Goal: Check status: Check status

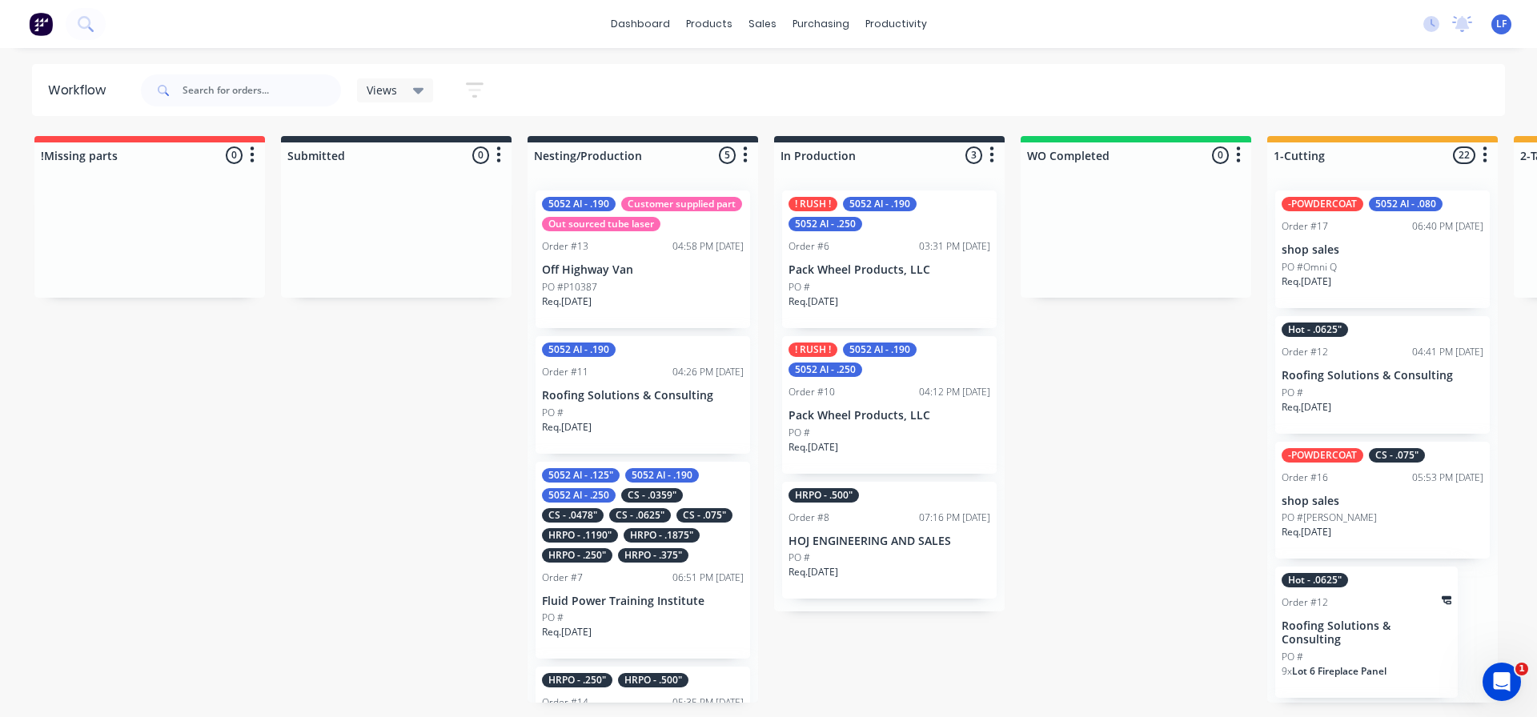
click at [599, 403] on p "Roofing Solutions & Consulting" at bounding box center [643, 396] width 202 height 14
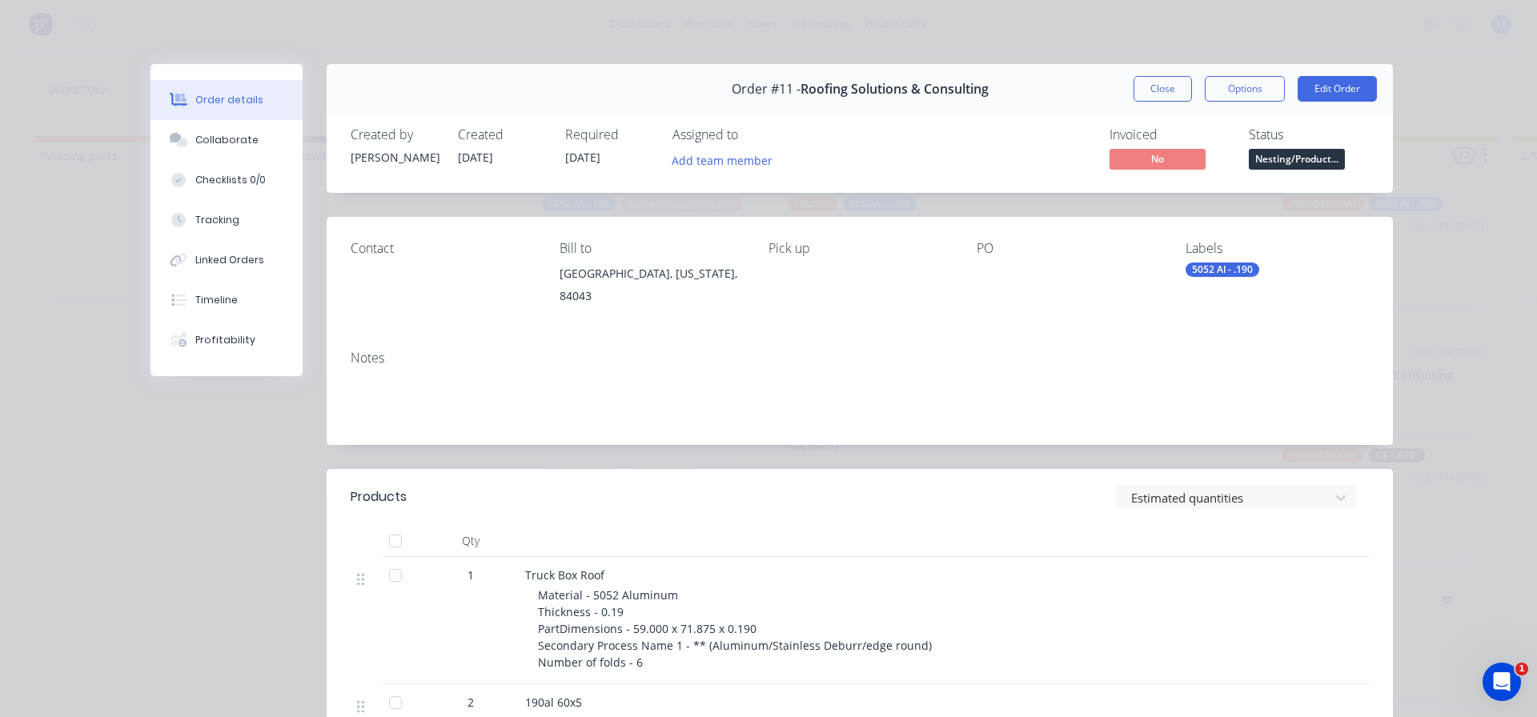
click at [1296, 154] on span "Nesting/Product..." at bounding box center [1297, 159] width 96 height 20
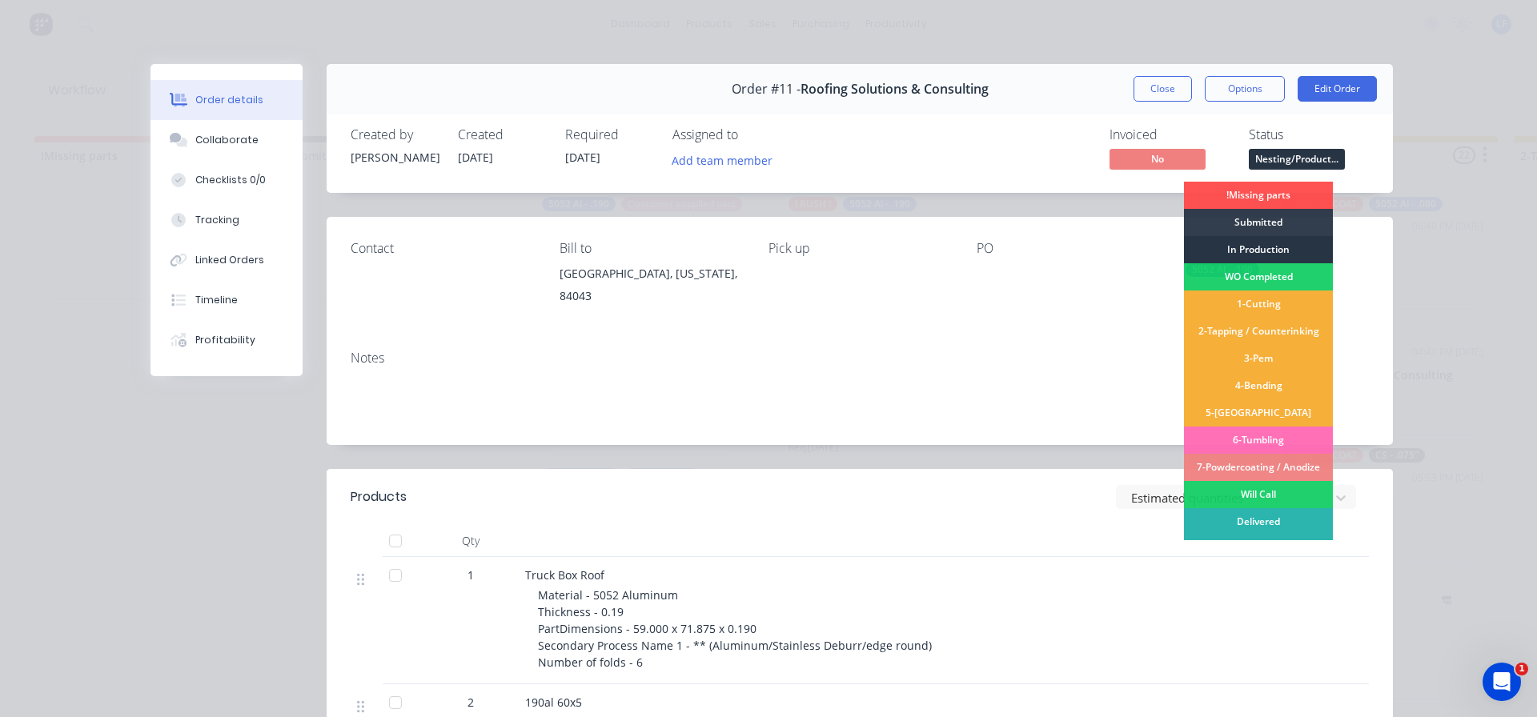
click at [1253, 249] on div "In Production" at bounding box center [1258, 249] width 149 height 27
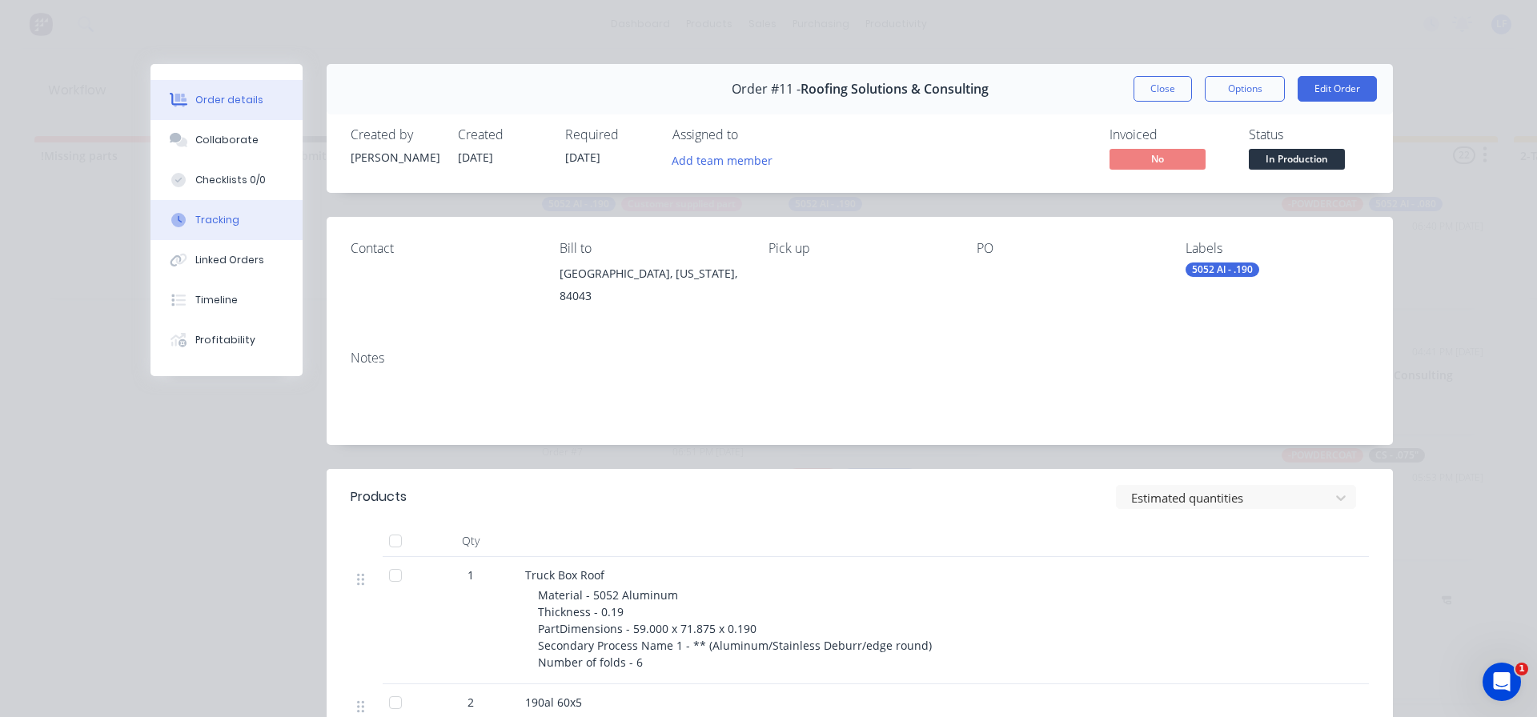
click at [212, 219] on div "Tracking" at bounding box center [217, 220] width 44 height 14
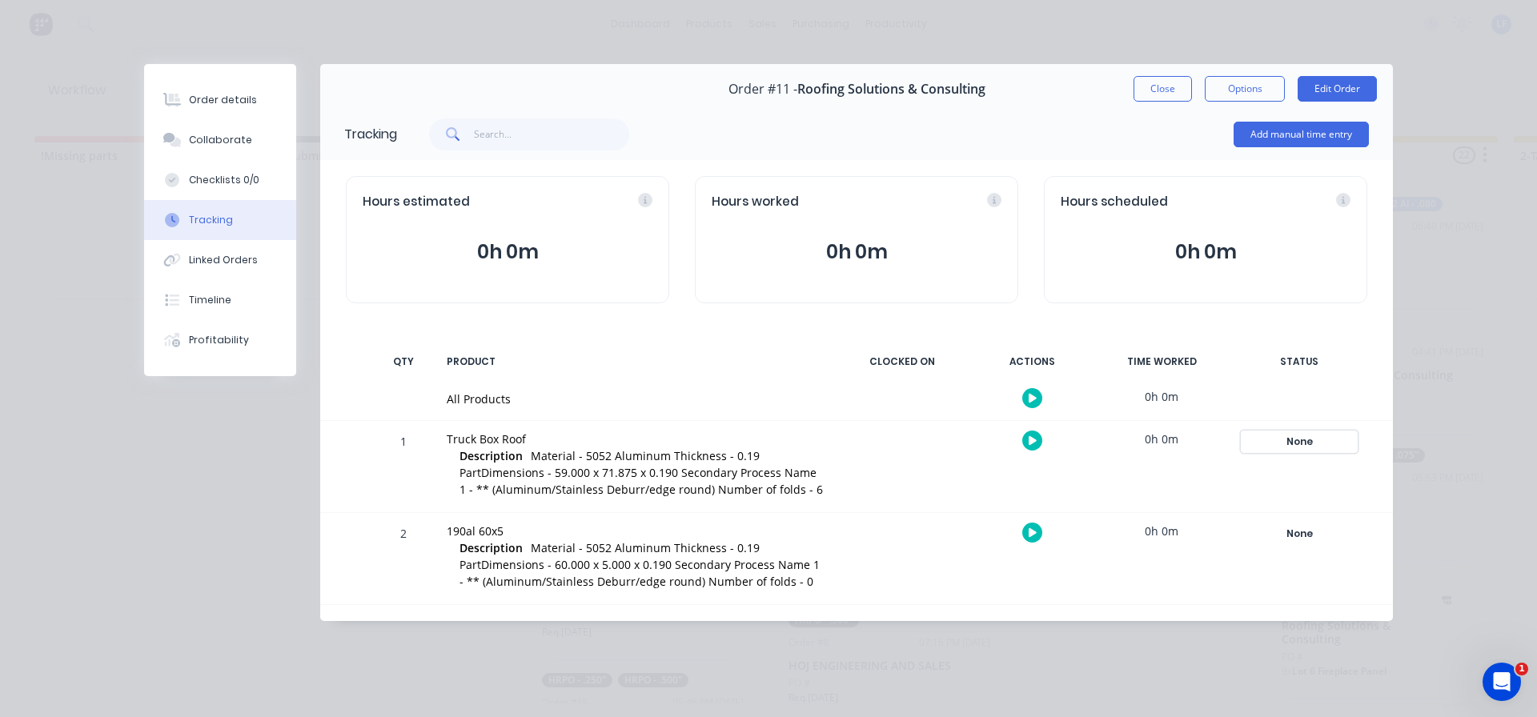
click at [1304, 444] on div "None" at bounding box center [1298, 441] width 115 height 21
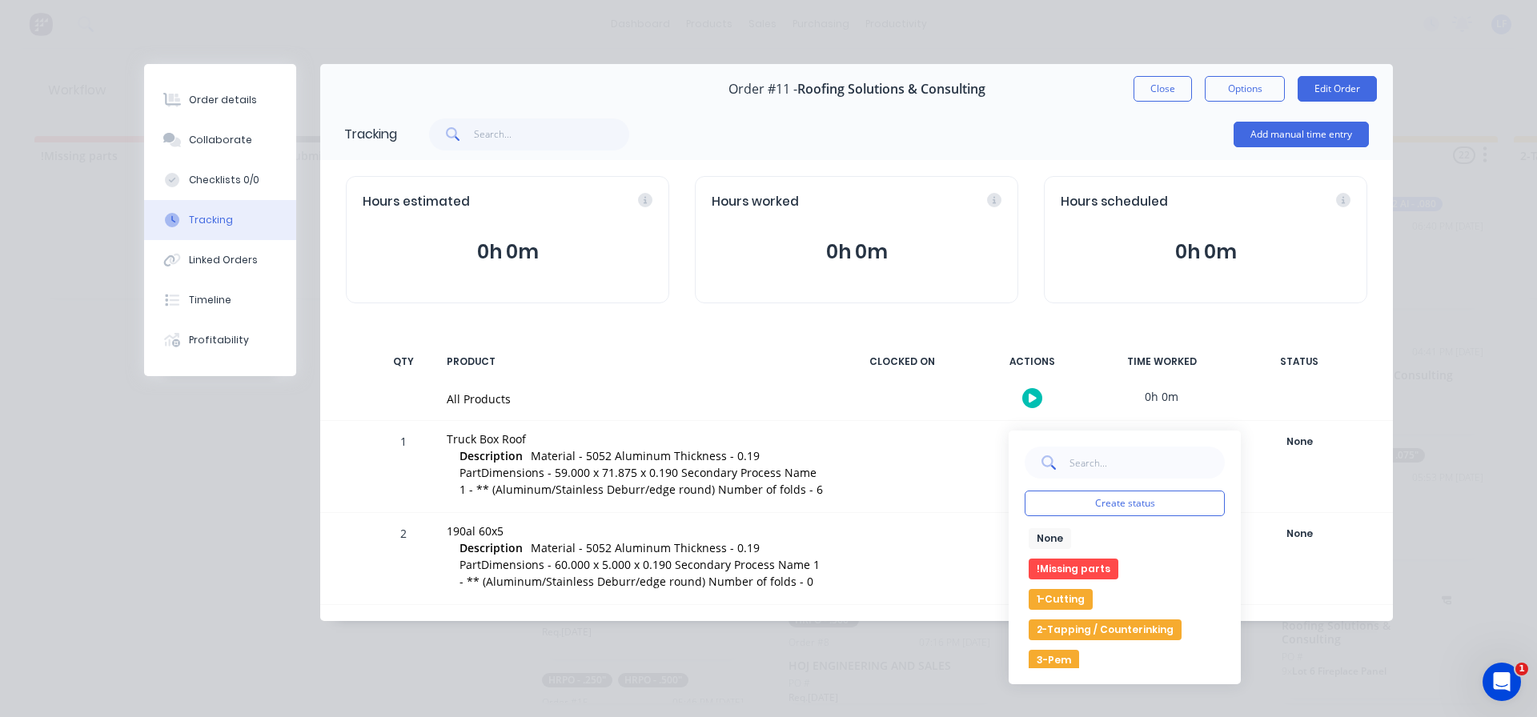
click at [1060, 597] on button "1-Cutting" at bounding box center [1060, 599] width 64 height 21
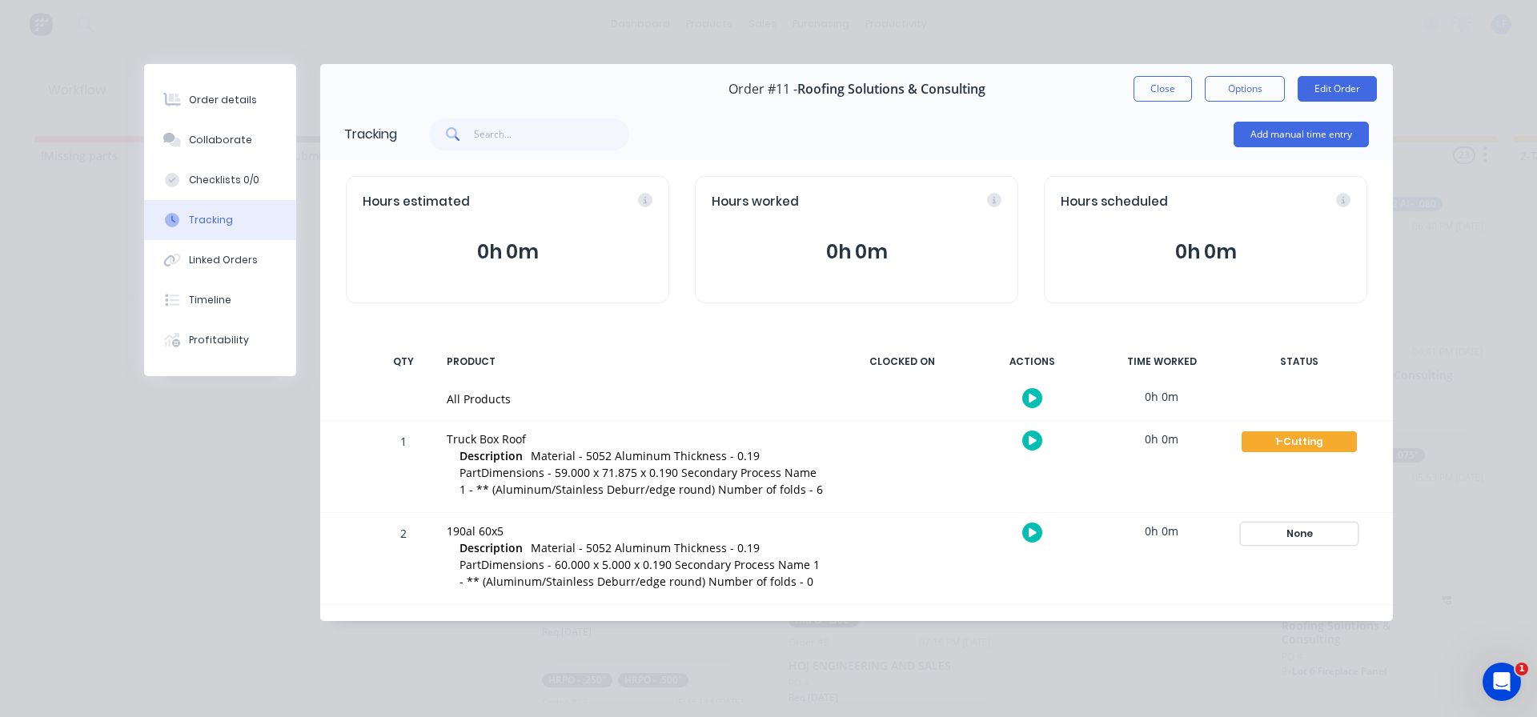
click at [1301, 528] on div "None" at bounding box center [1298, 533] width 115 height 21
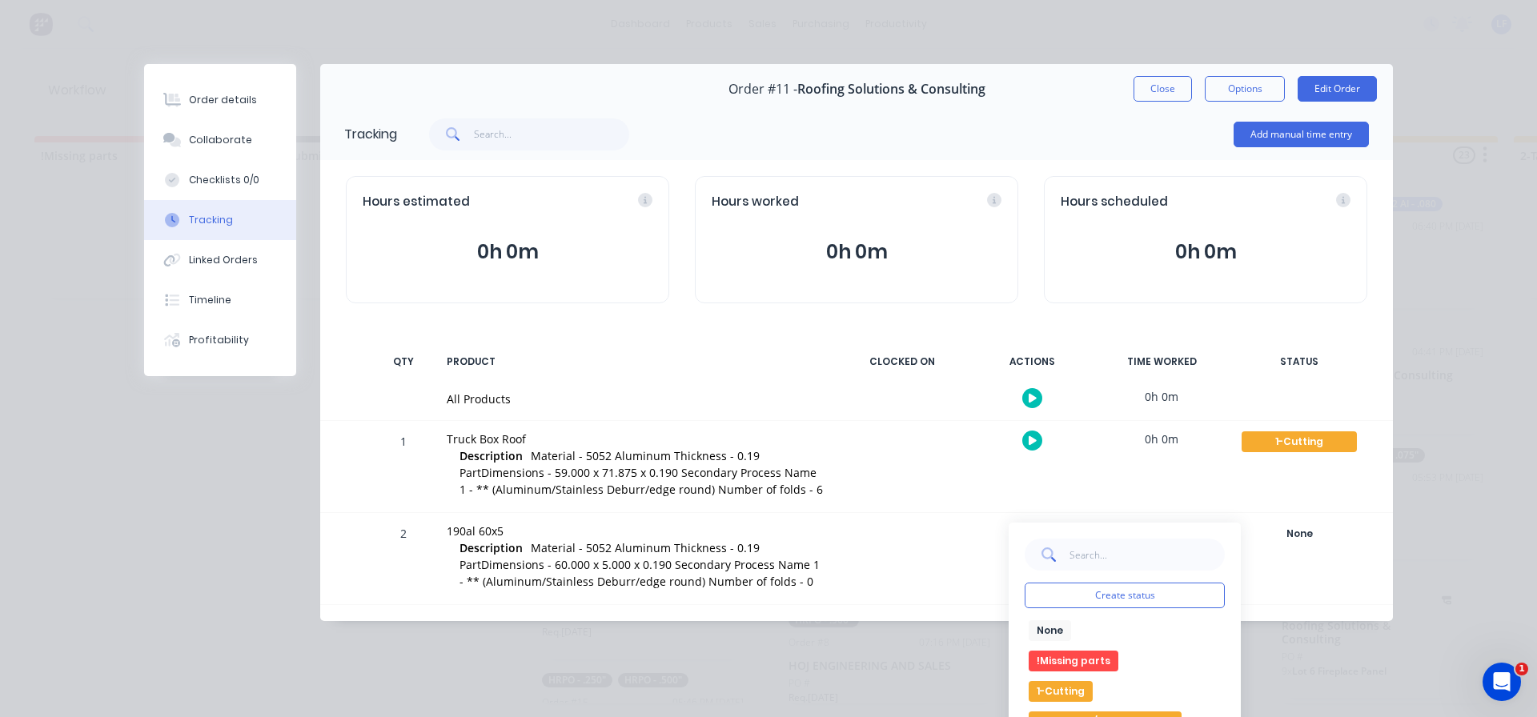
click at [1045, 692] on button "1-Cutting" at bounding box center [1060, 691] width 64 height 21
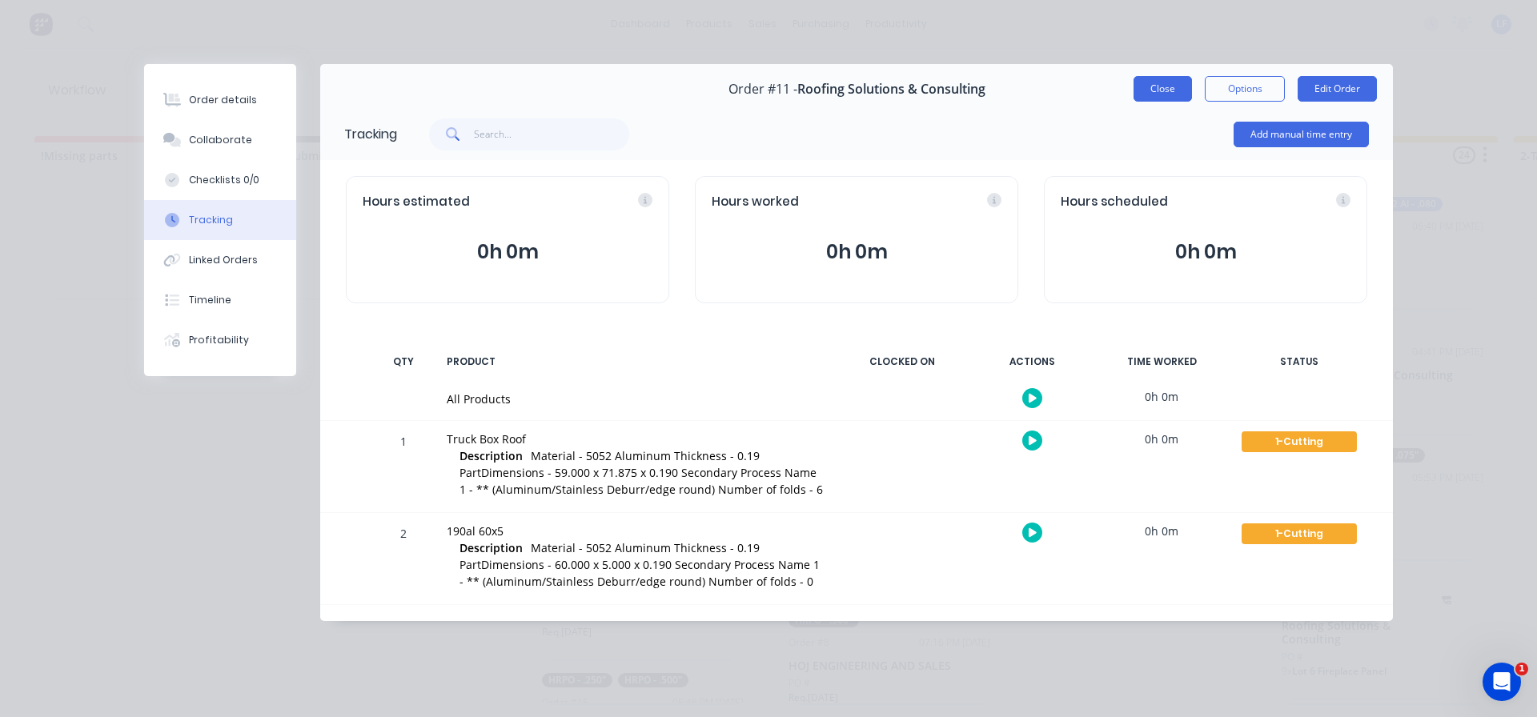
click at [1166, 87] on button "Close" at bounding box center [1162, 89] width 58 height 26
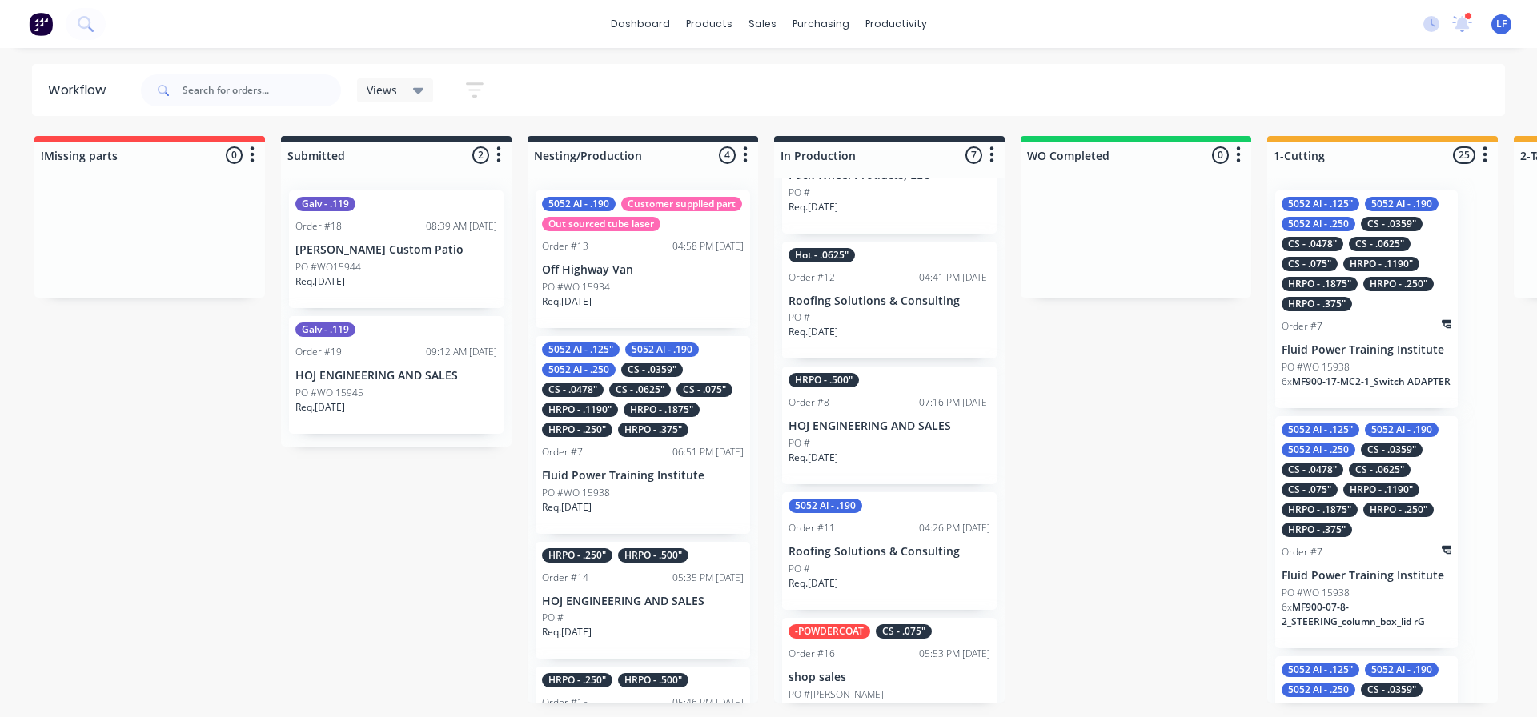
scroll to position [160, 0]
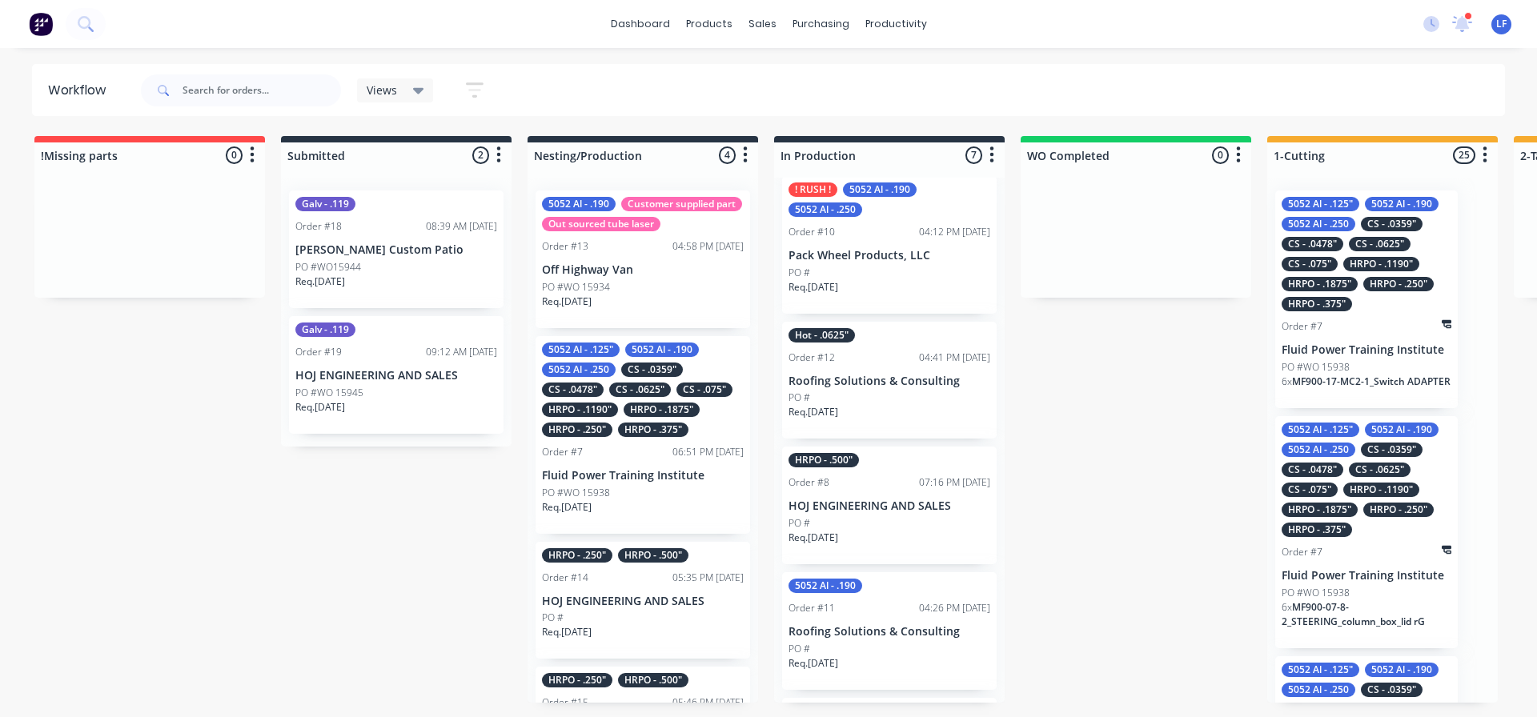
click at [884, 403] on div "PO #" at bounding box center [889, 398] width 202 height 14
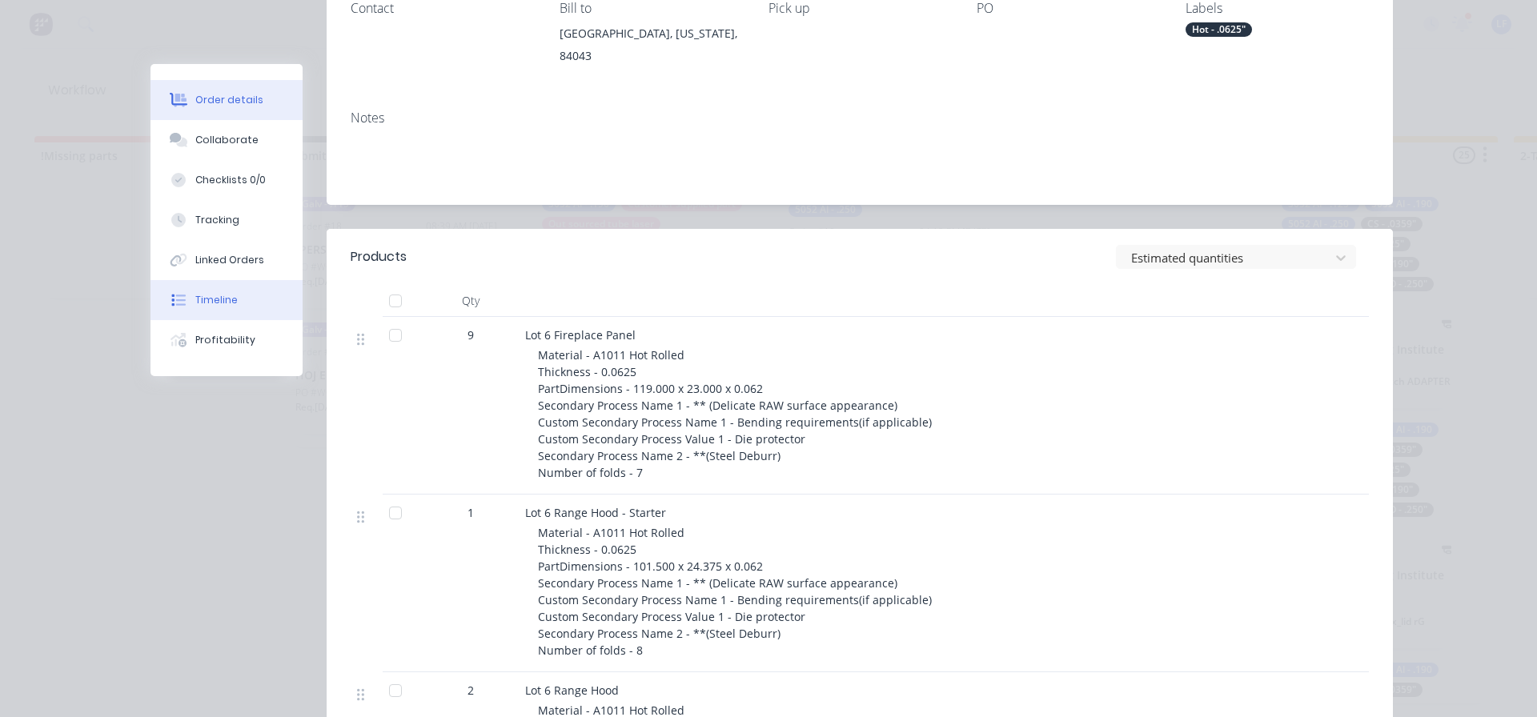
click at [172, 299] on icon at bounding box center [173, 301] width 2 height 12
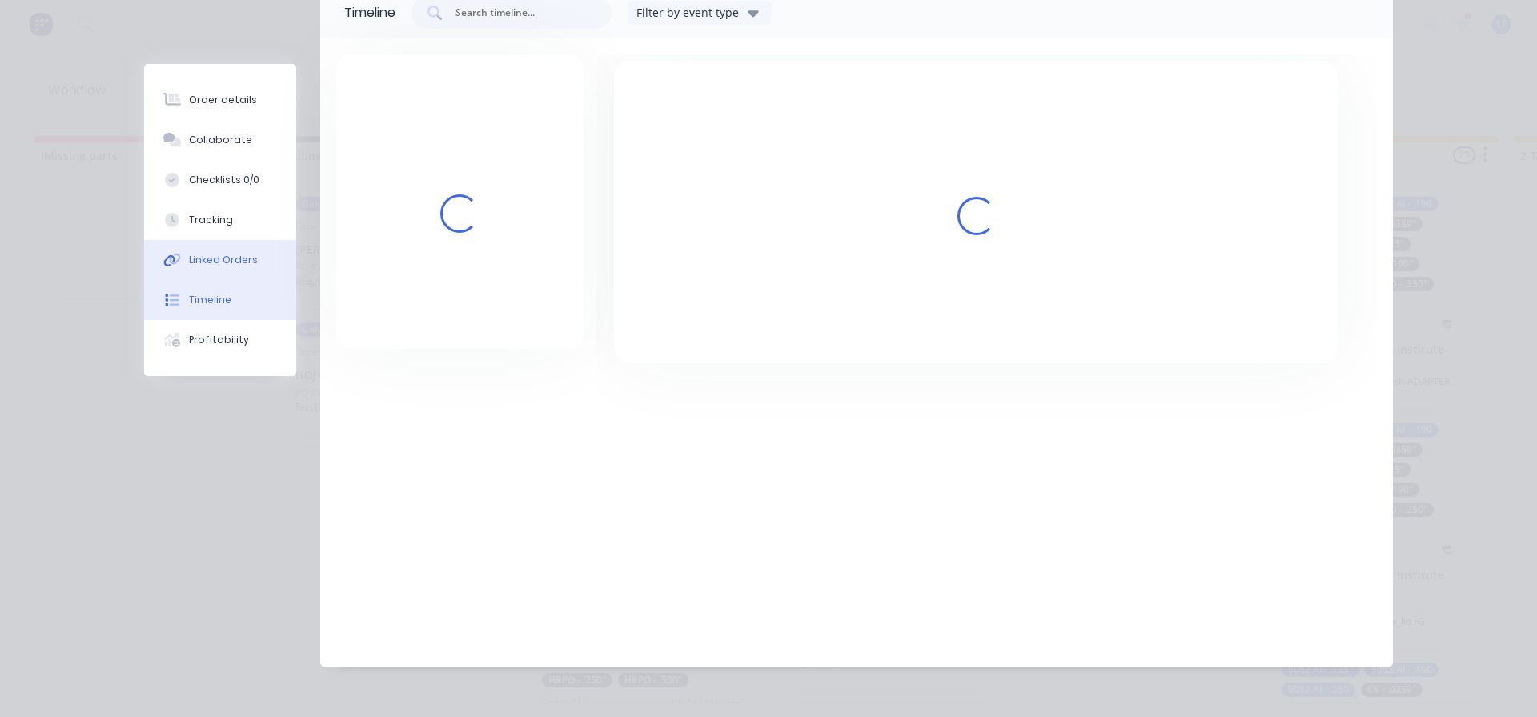
scroll to position [131, 0]
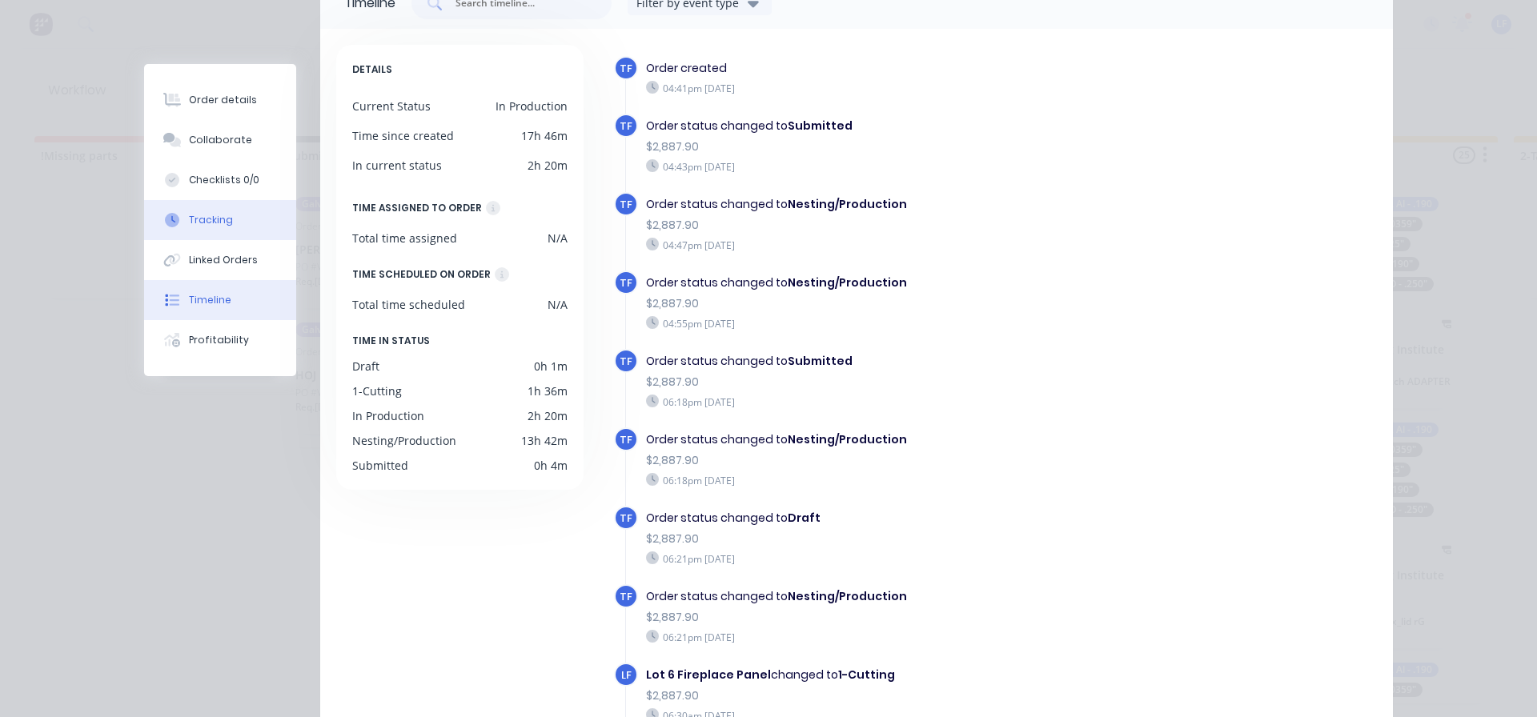
click at [189, 216] on div "Tracking" at bounding box center [211, 220] width 44 height 14
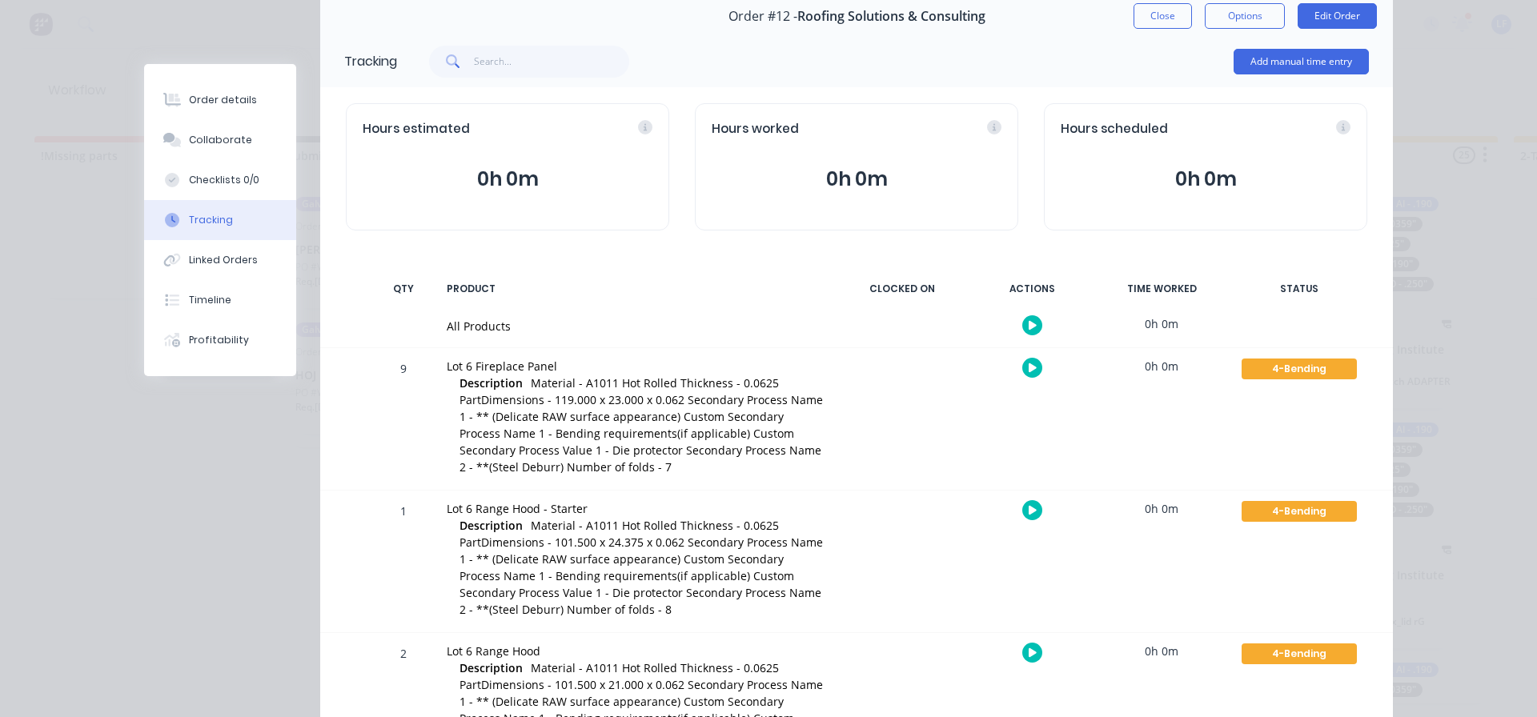
scroll to position [0, 0]
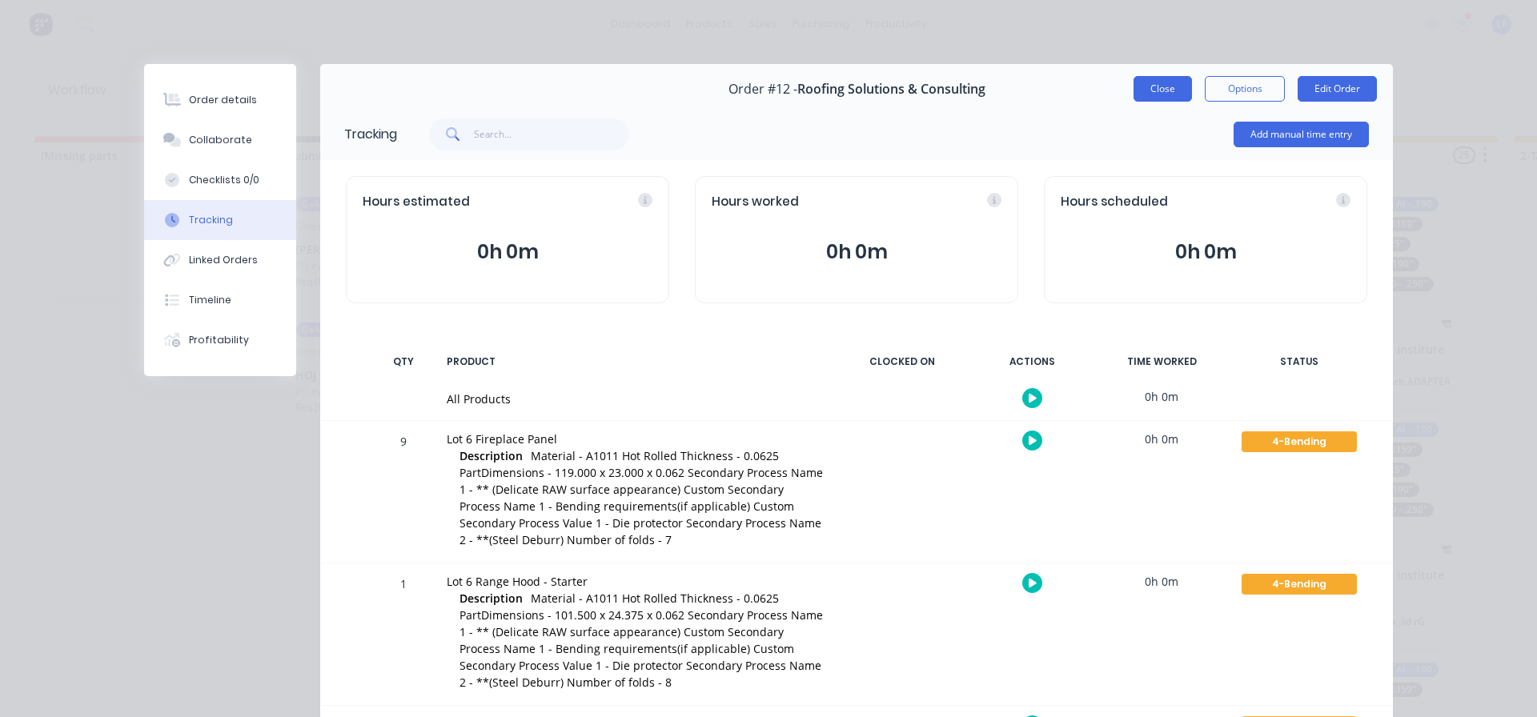
click at [1158, 90] on button "Close" at bounding box center [1162, 89] width 58 height 26
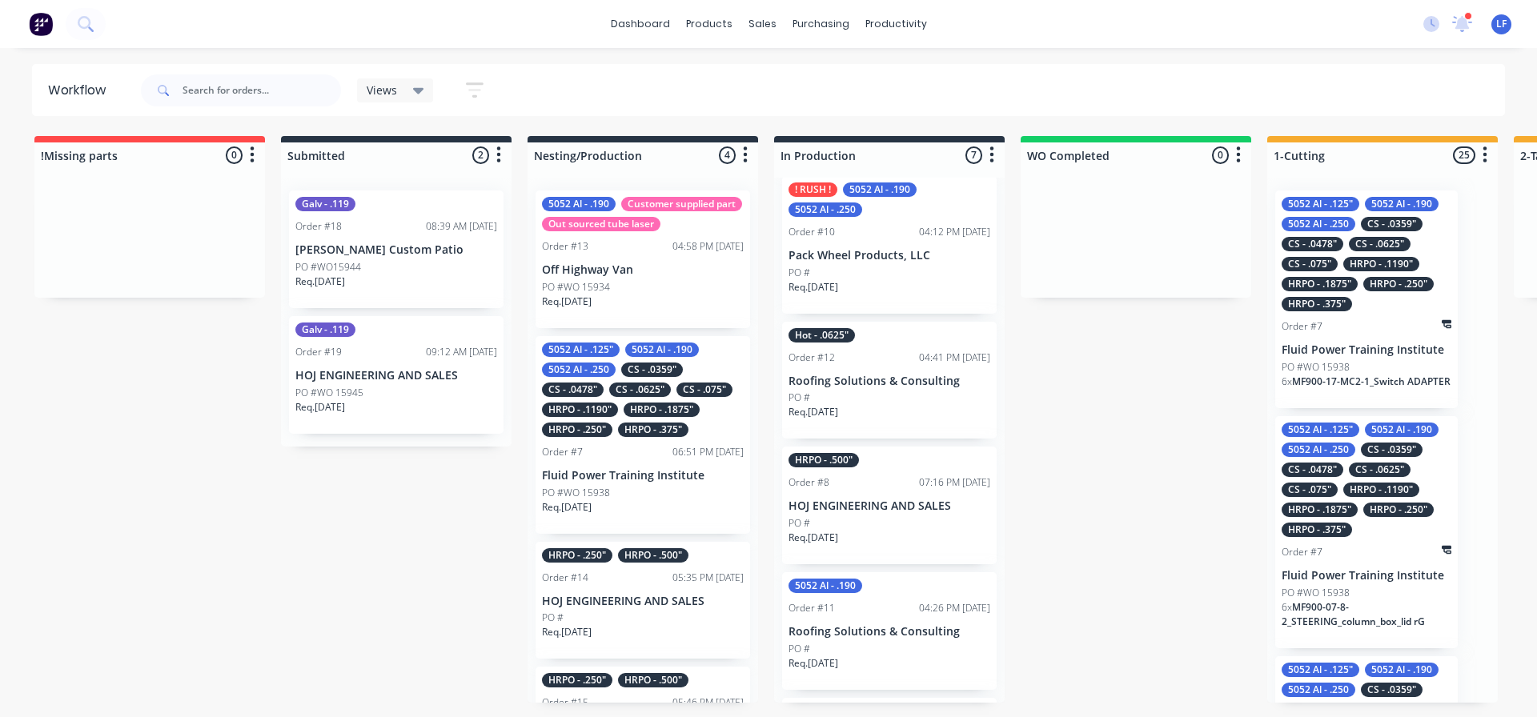
scroll to position [399, 0]
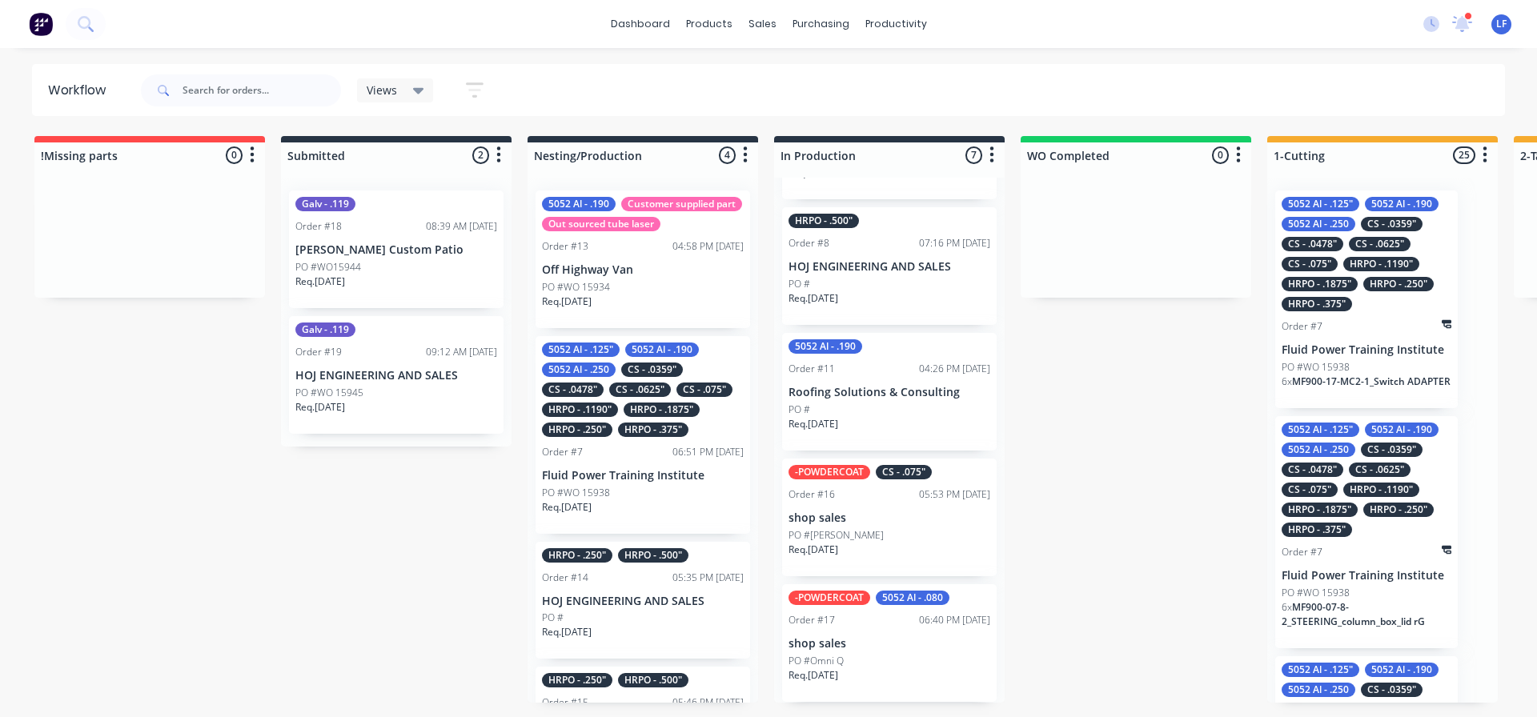
click at [864, 536] on div "PO #[PERSON_NAME]" at bounding box center [889, 535] width 202 height 14
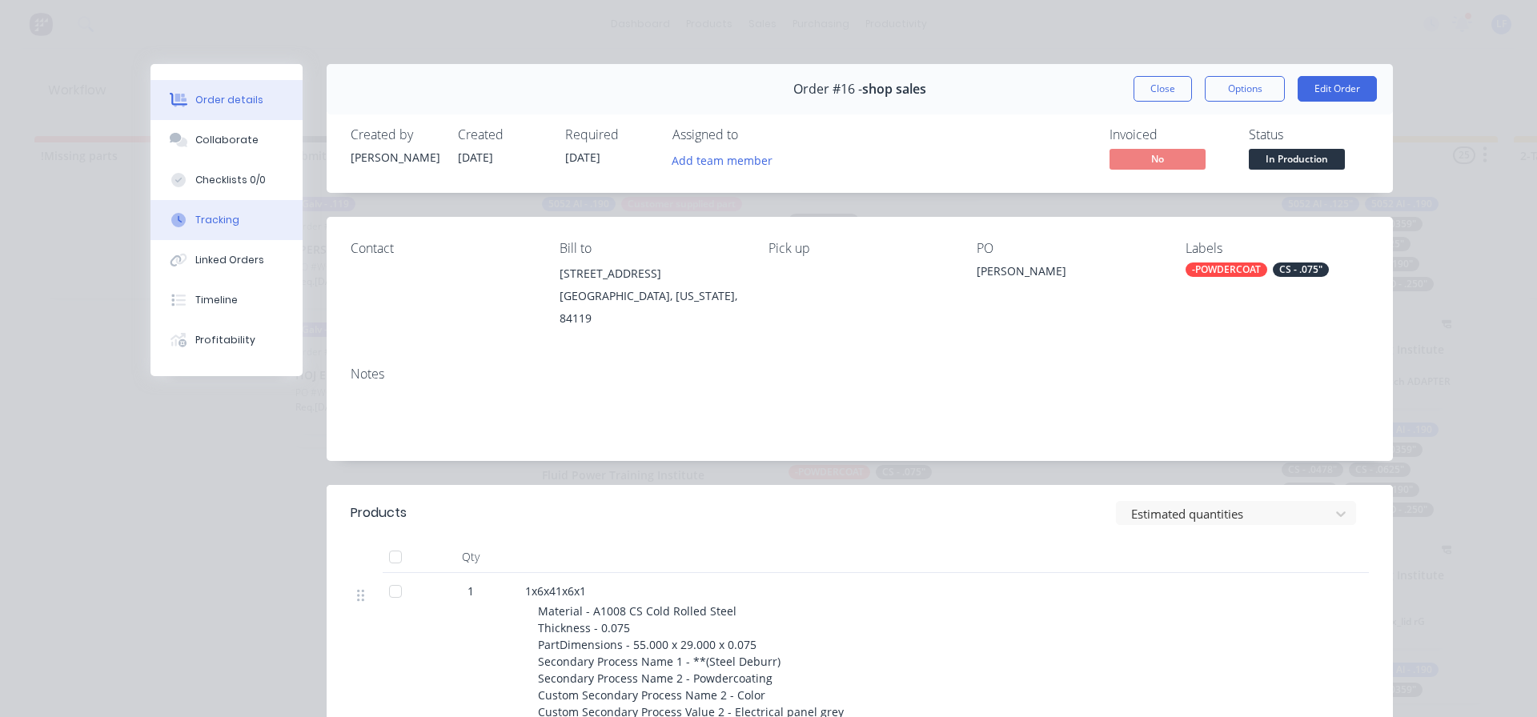
click at [198, 222] on div "Tracking" at bounding box center [217, 220] width 44 height 14
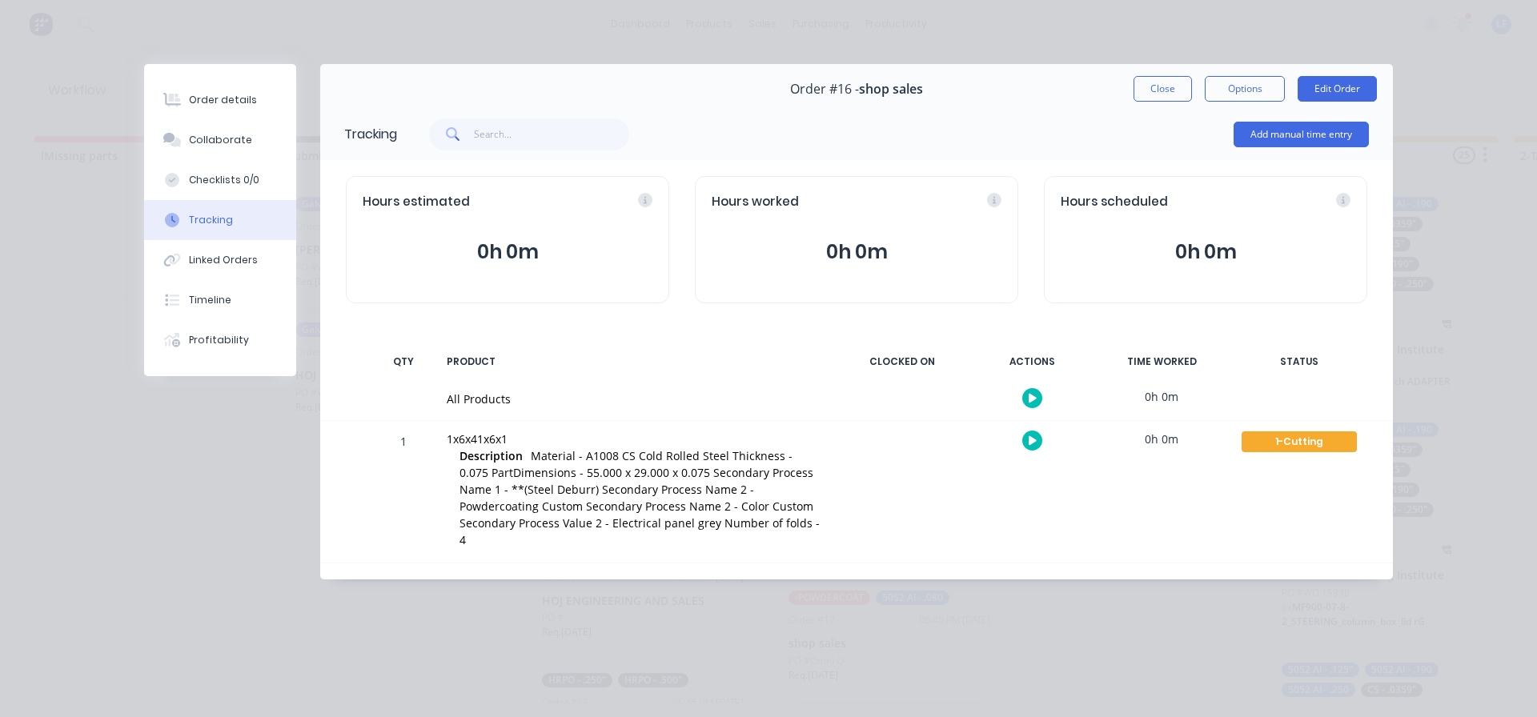
click at [1156, 90] on button "Close" at bounding box center [1162, 89] width 58 height 26
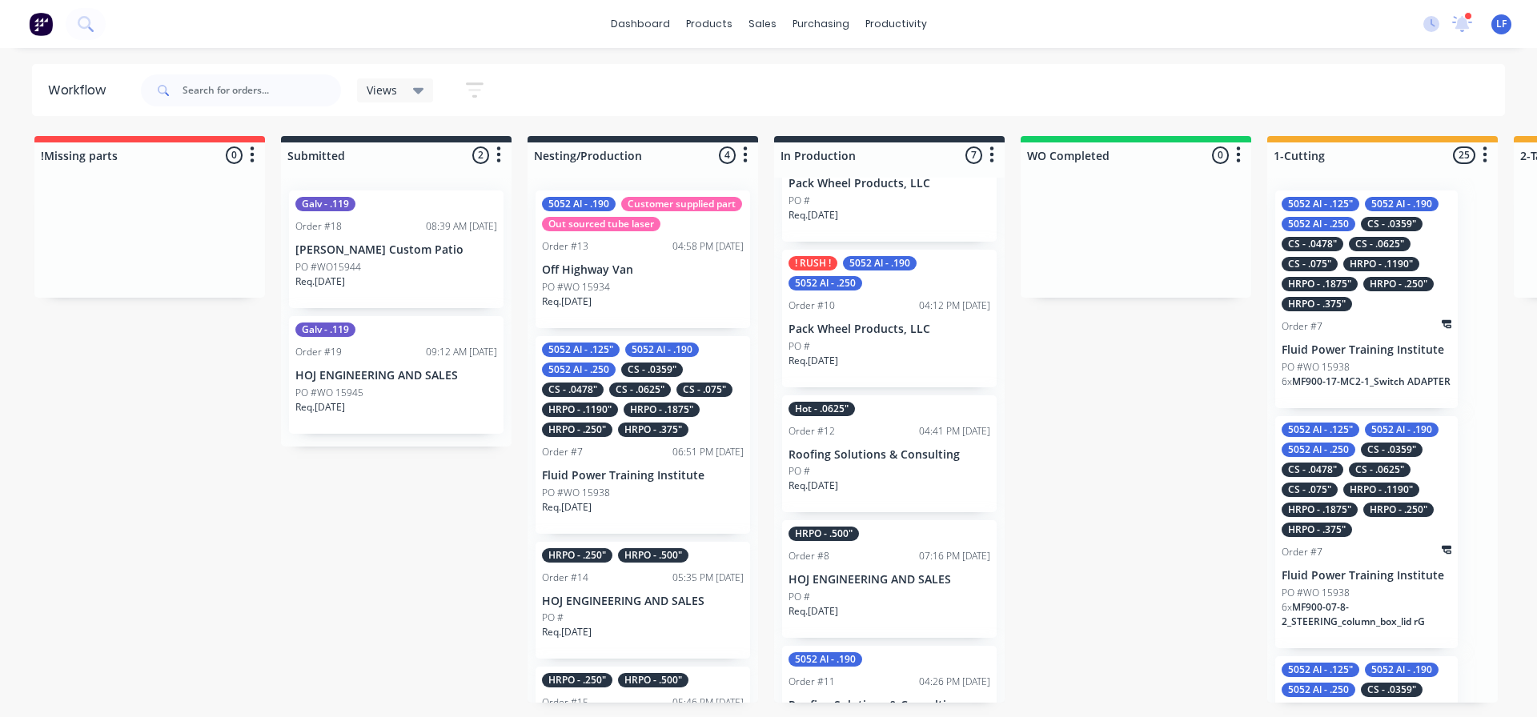
scroll to position [0, 0]
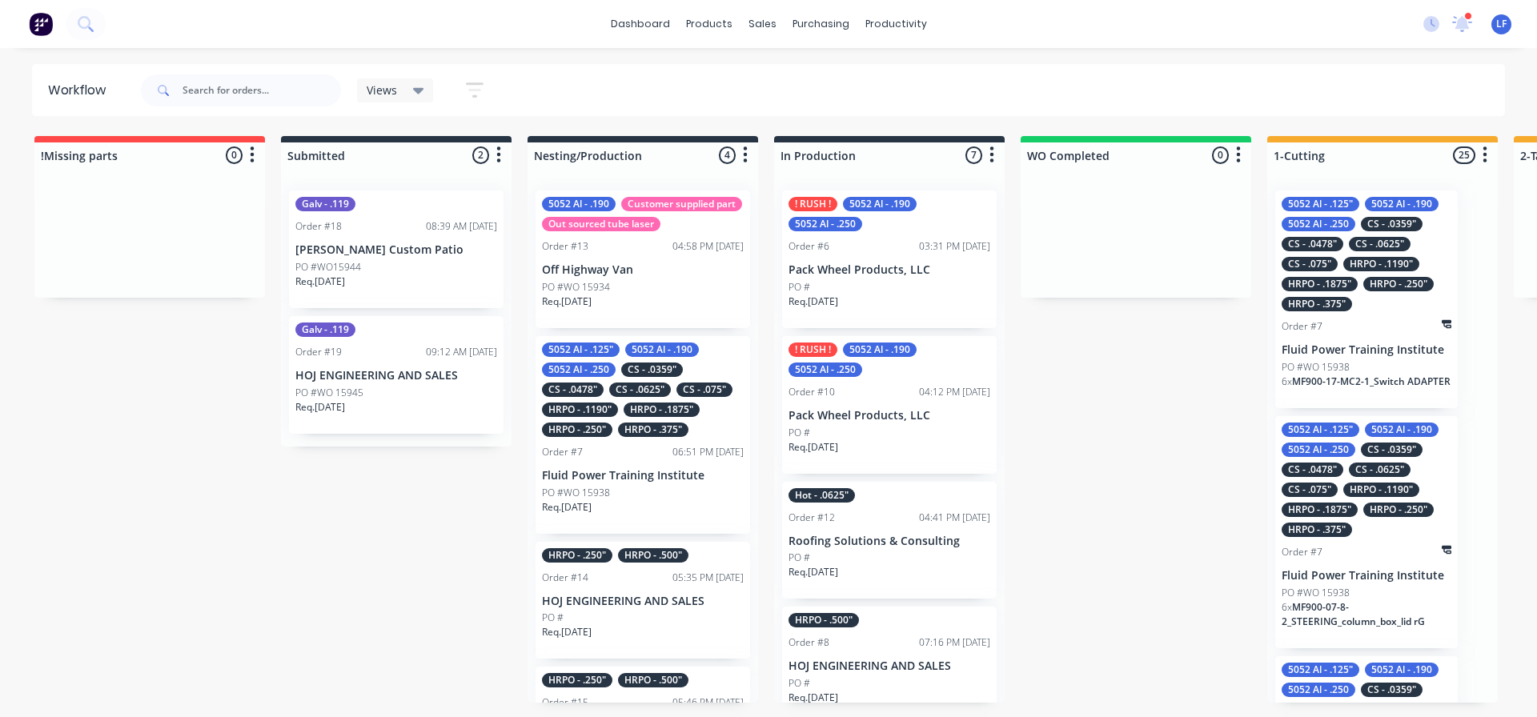
click at [865, 271] on p "Pack Wheel Products, LLC" at bounding box center [889, 270] width 202 height 14
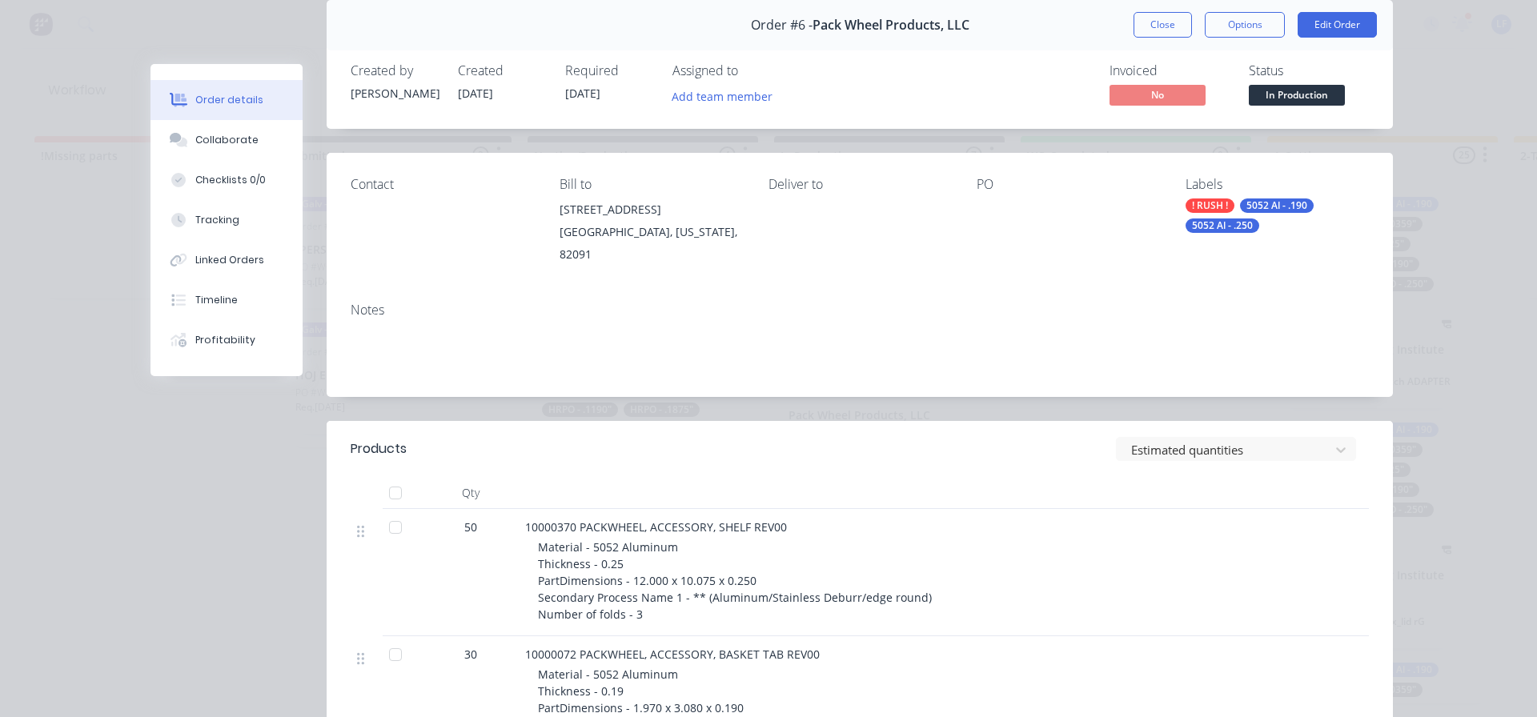
scroll to position [160, 0]
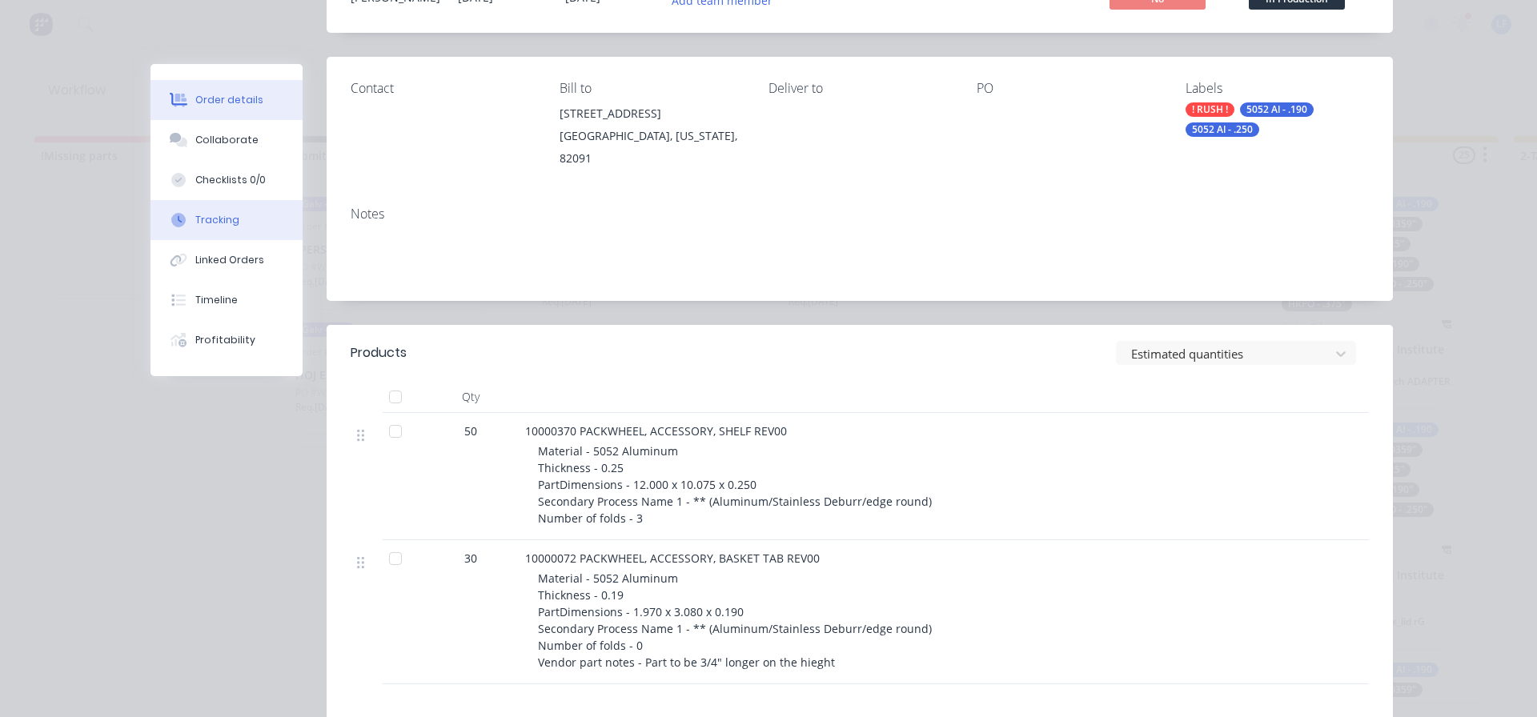
drag, startPoint x: 198, startPoint y: 220, endPoint x: 237, endPoint y: 226, distance: 38.9
click at [199, 220] on div "Tracking" at bounding box center [217, 220] width 44 height 14
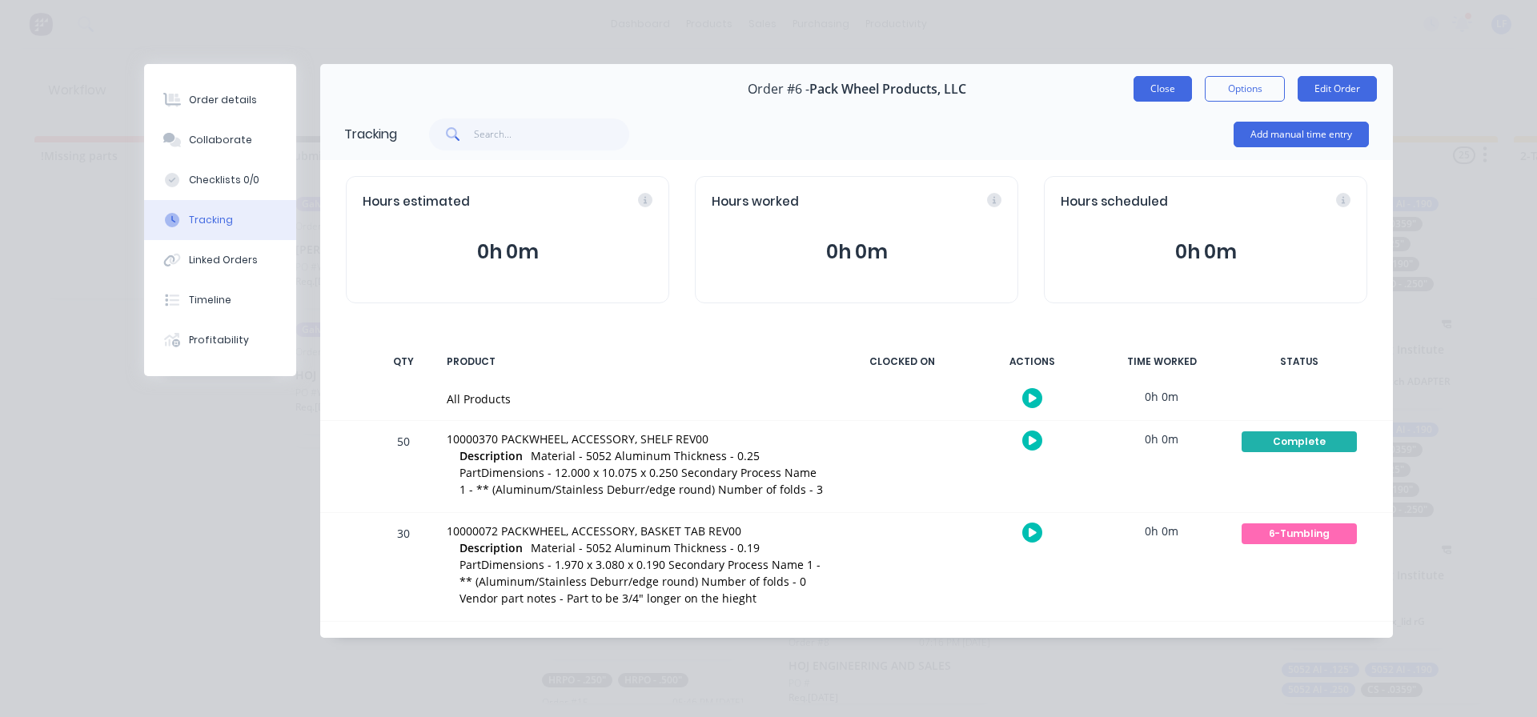
click at [1166, 90] on button "Close" at bounding box center [1162, 89] width 58 height 26
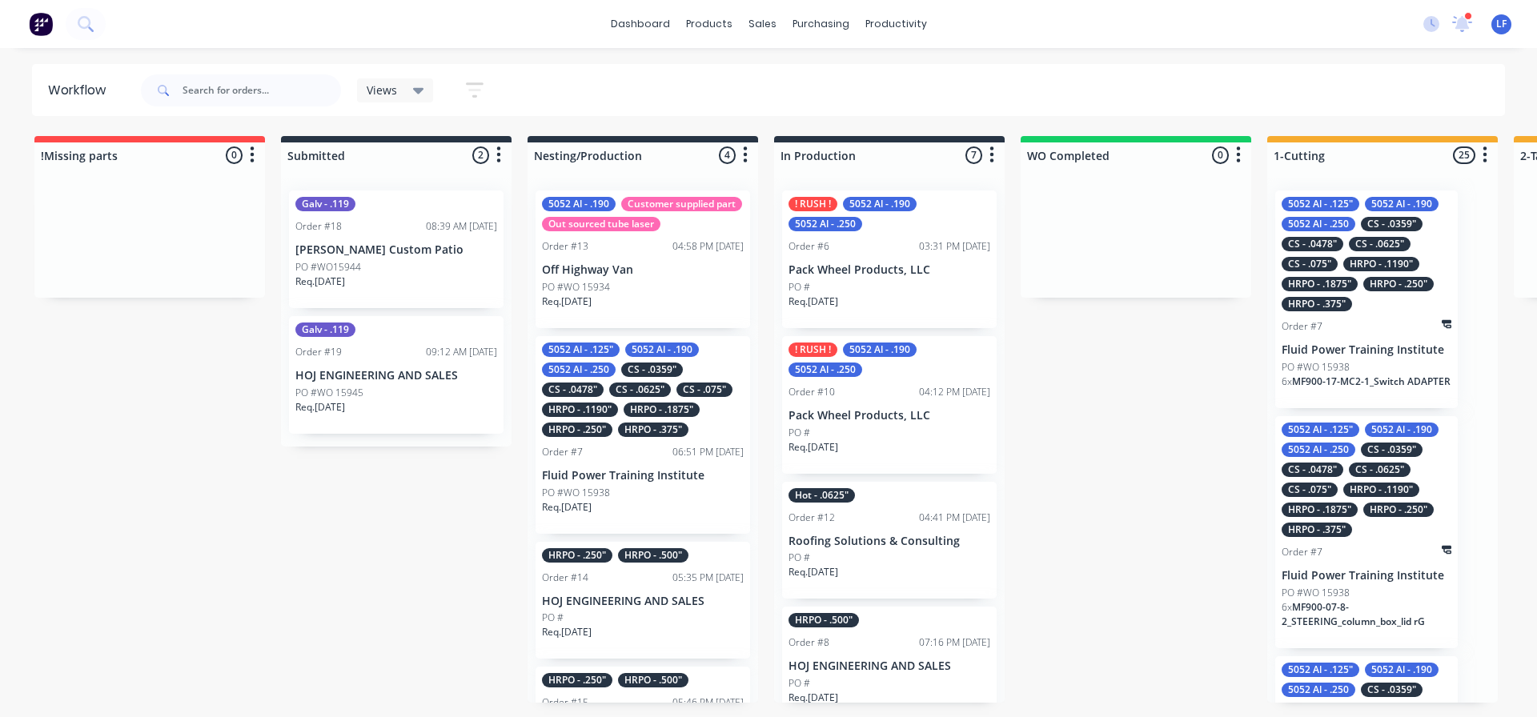
click at [859, 429] on div "PO #" at bounding box center [889, 433] width 202 height 14
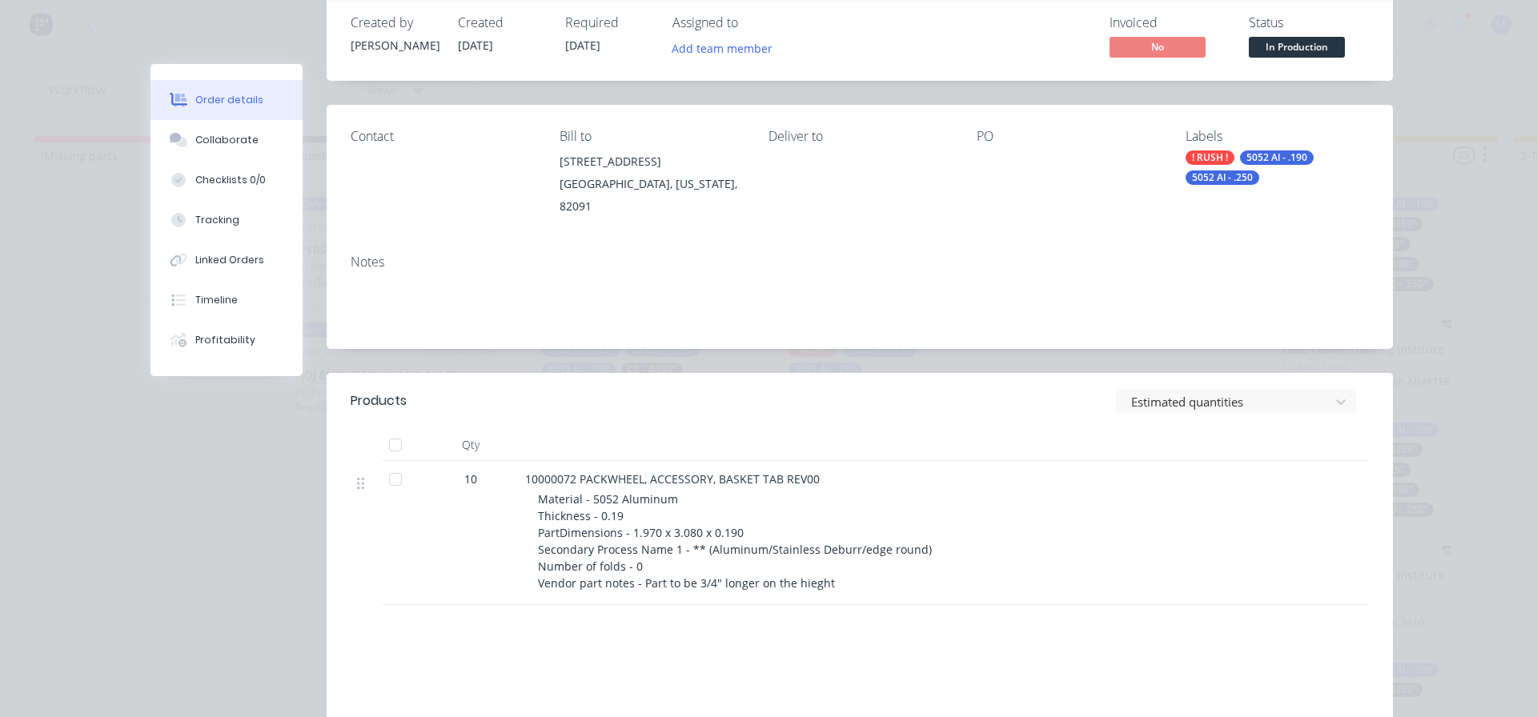
scroll to position [240, 0]
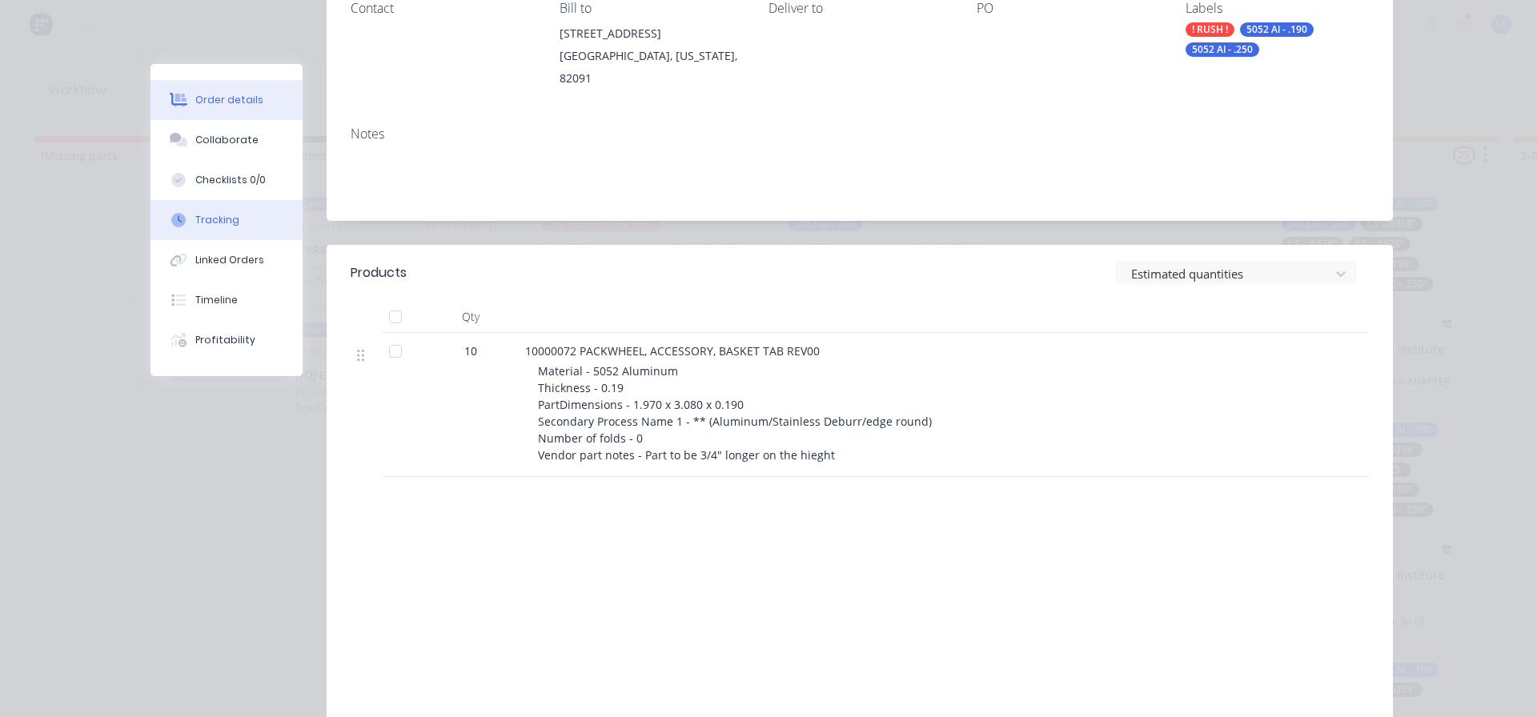
click at [208, 214] on div "Tracking" at bounding box center [217, 220] width 44 height 14
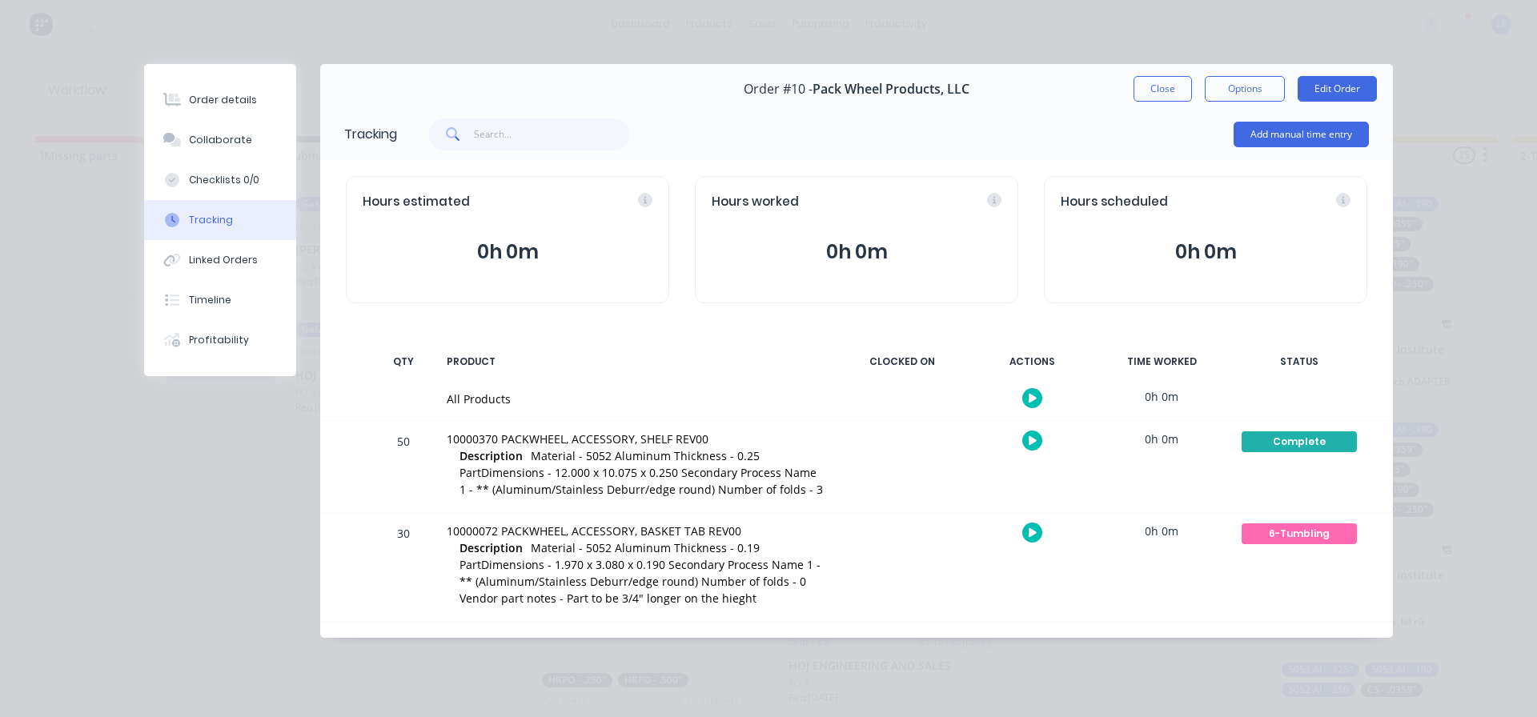
scroll to position [0, 0]
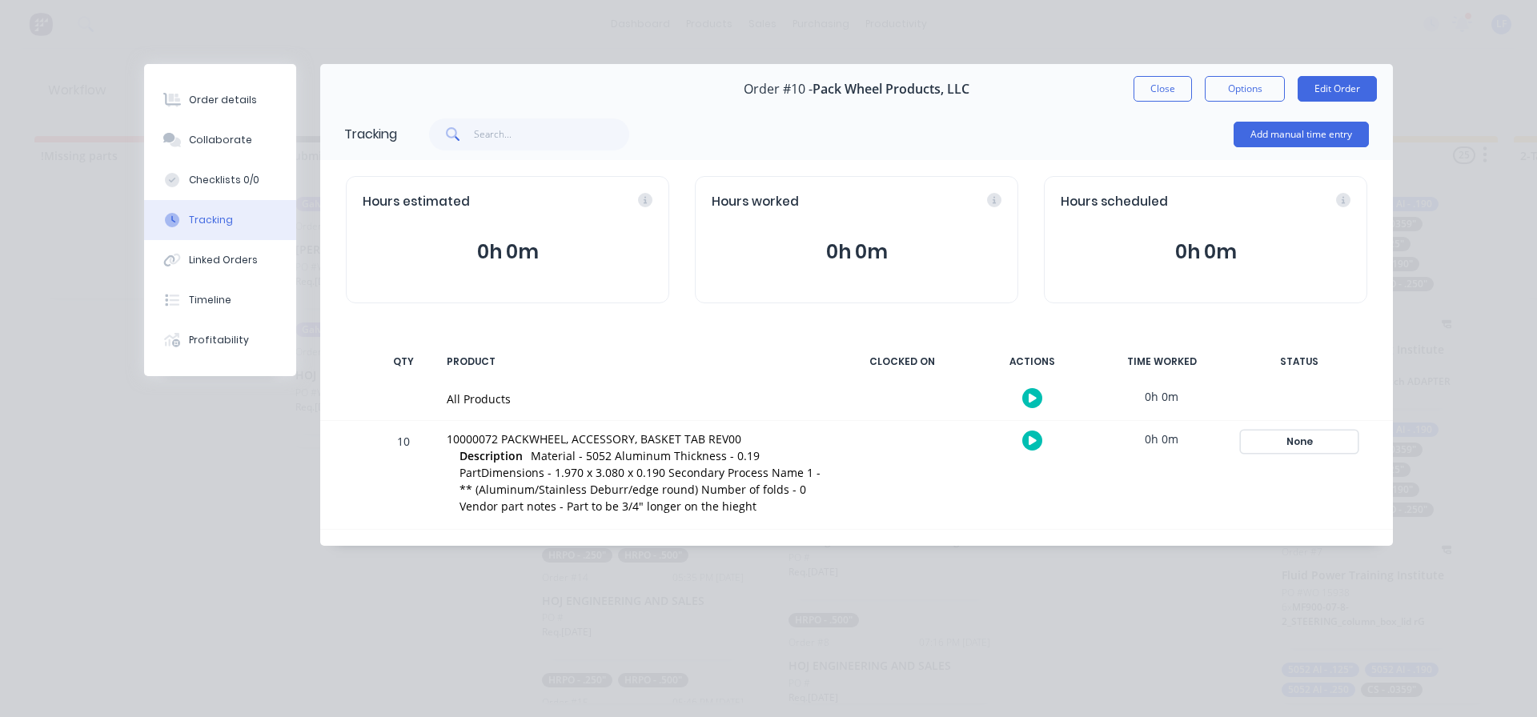
click at [1296, 443] on div "None" at bounding box center [1298, 441] width 115 height 21
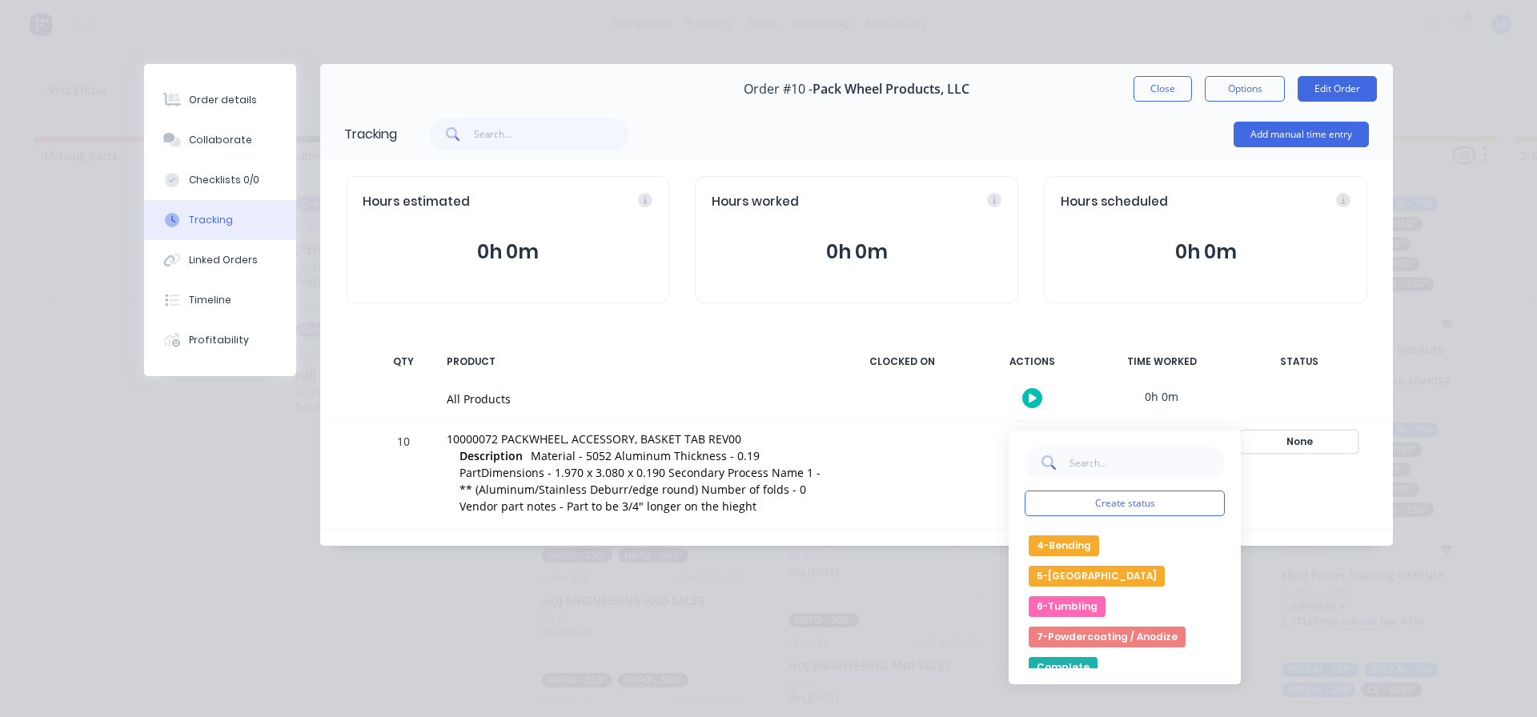
scroll to position [160, 0]
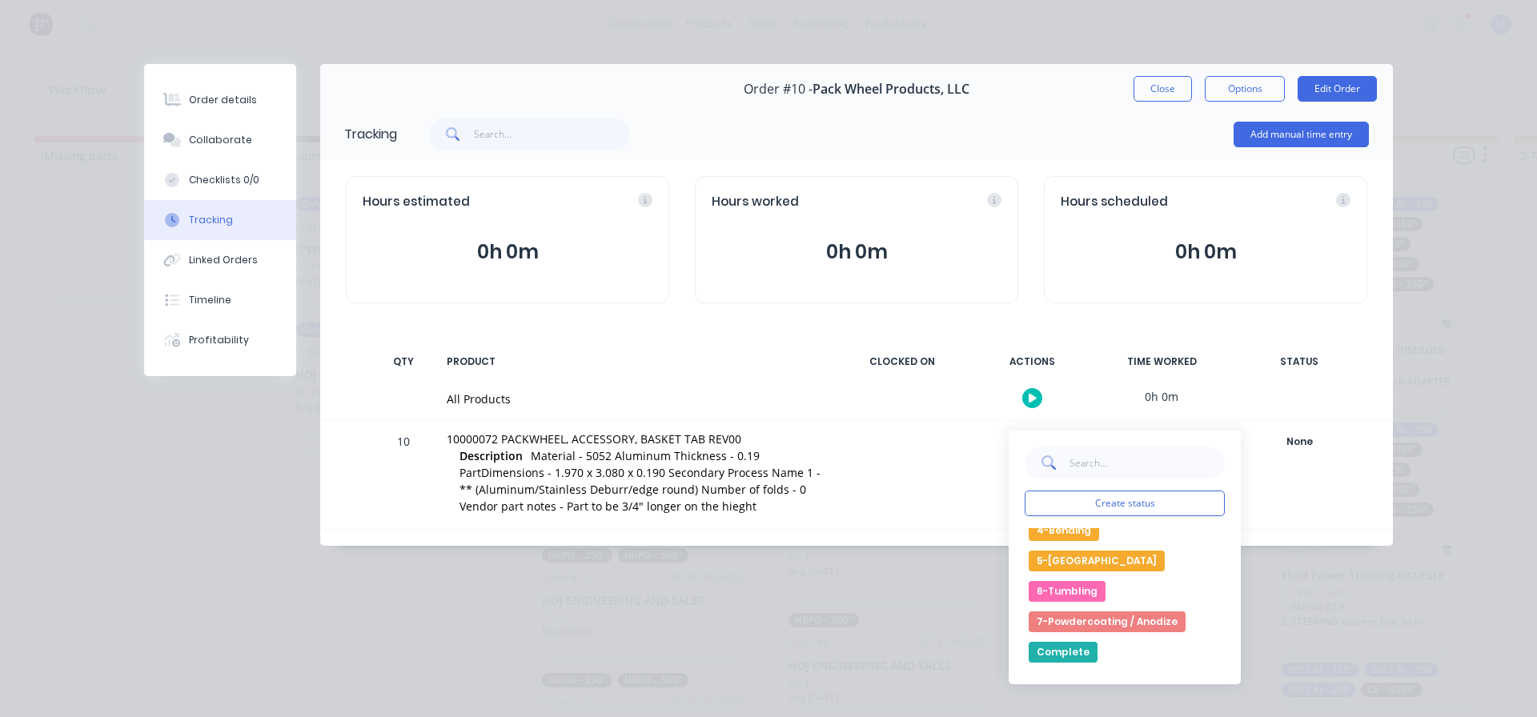
click at [1068, 592] on button "6-Tumbling" at bounding box center [1066, 591] width 77 height 21
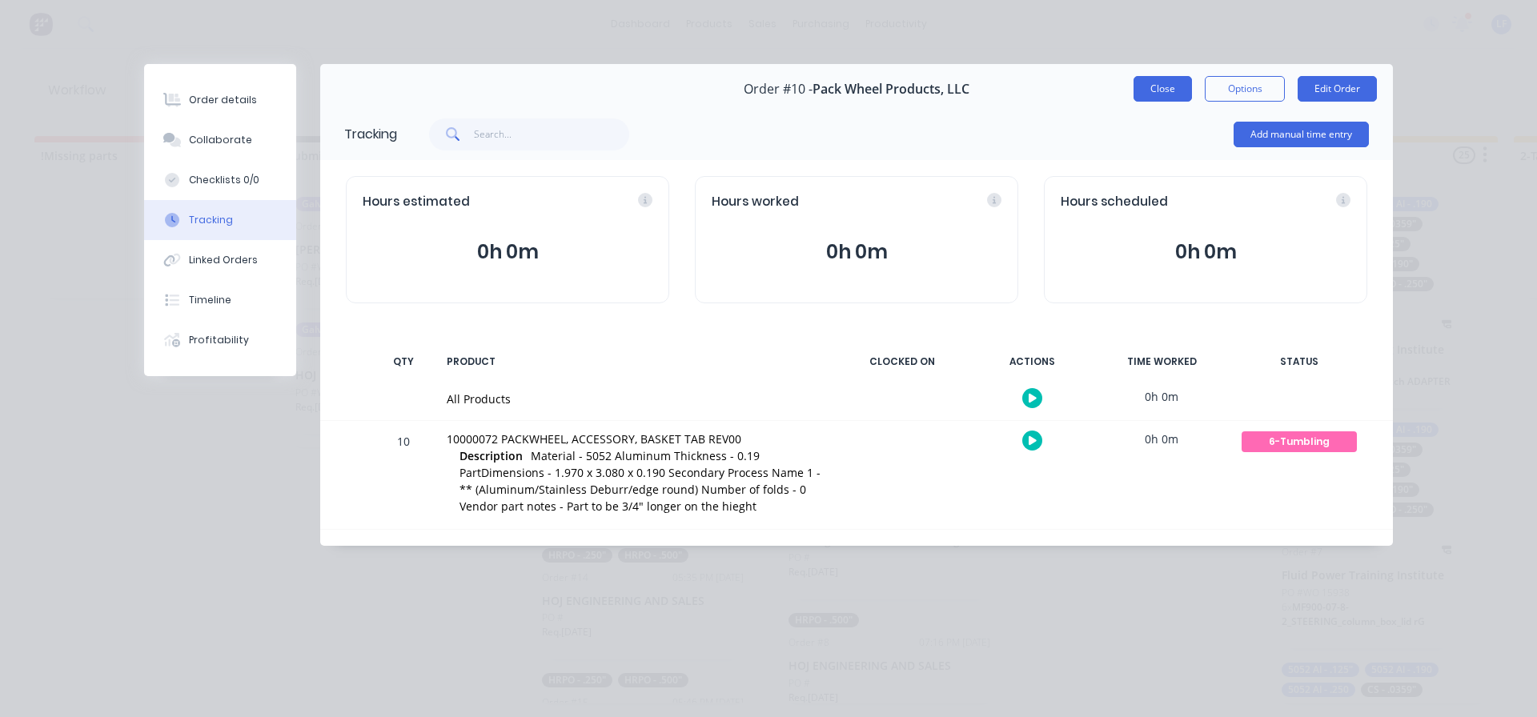
click at [1157, 83] on button "Close" at bounding box center [1162, 89] width 58 height 26
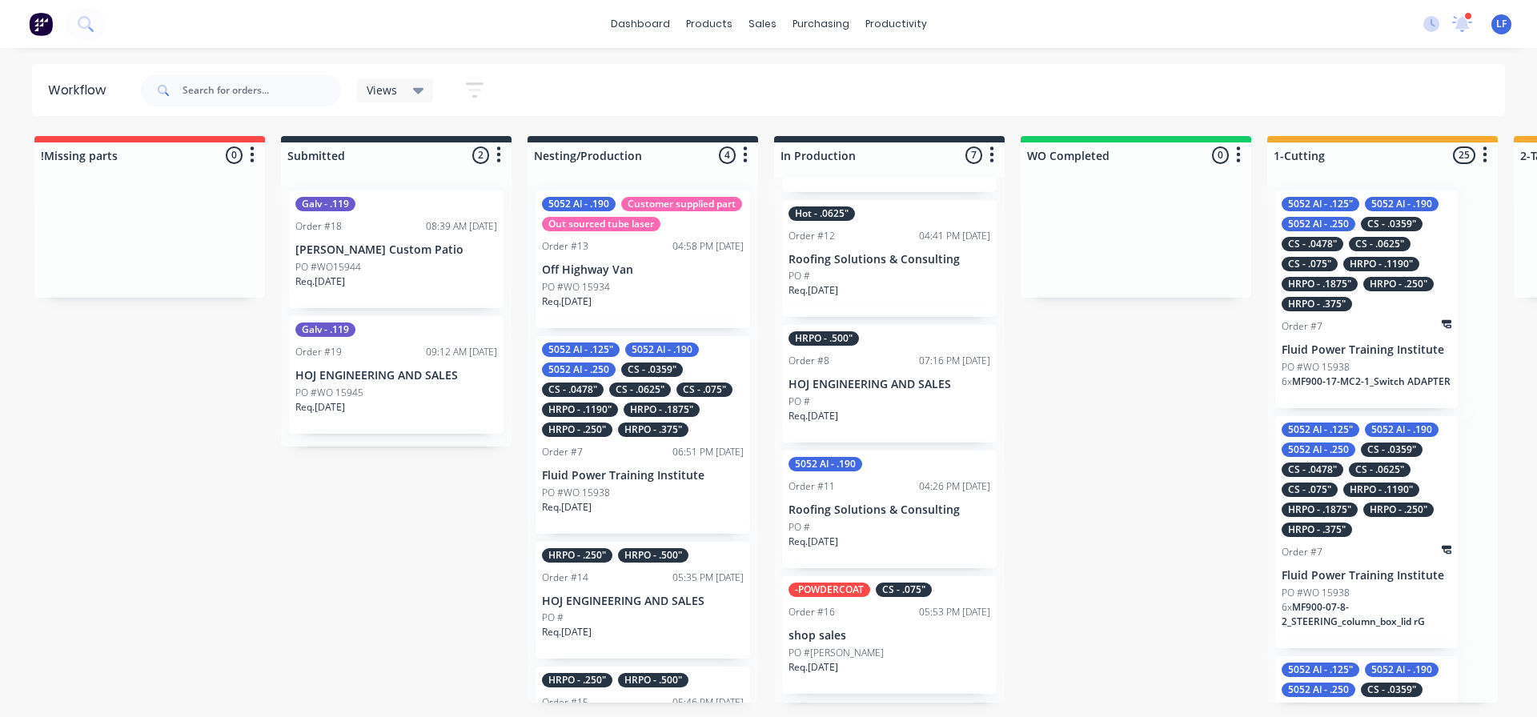
scroll to position [320, 0]
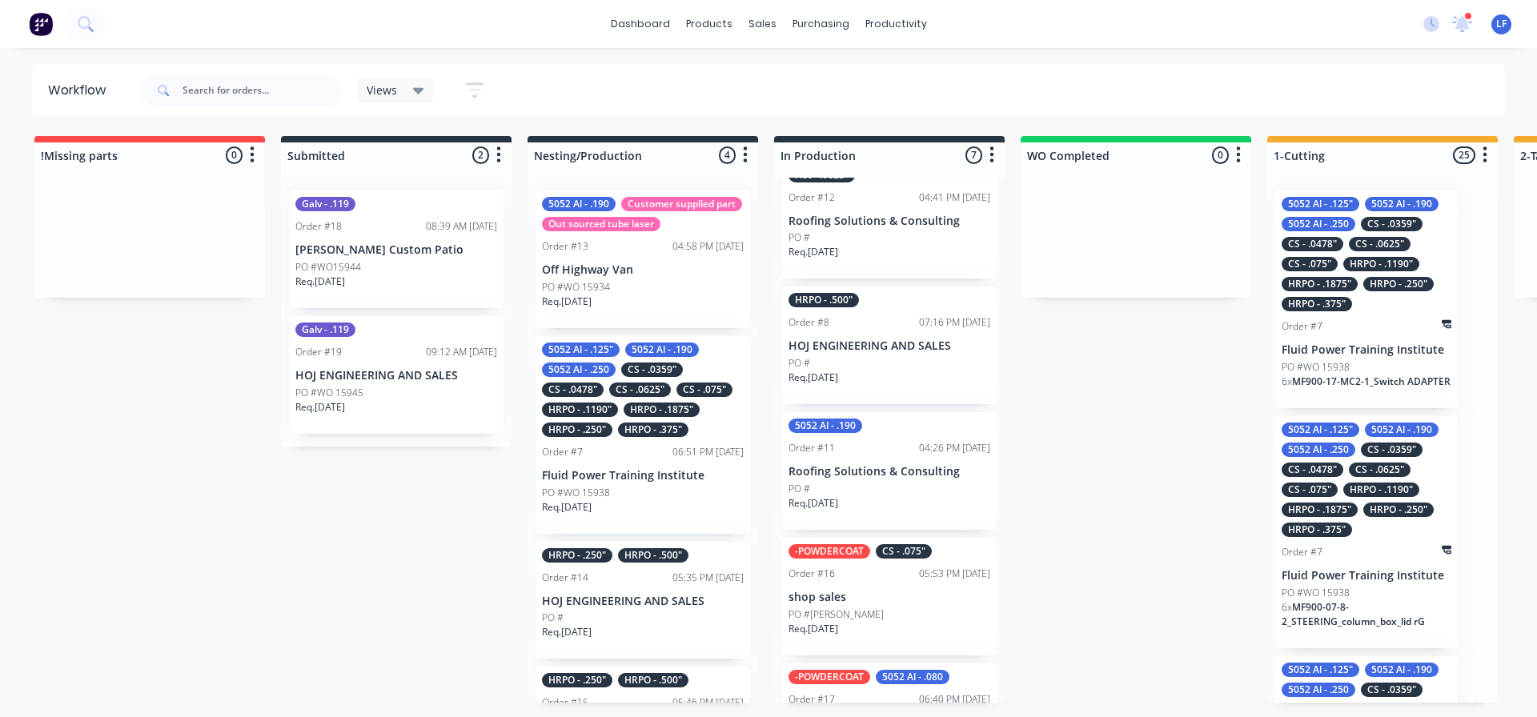
click at [861, 484] on div "PO #" at bounding box center [889, 489] width 202 height 14
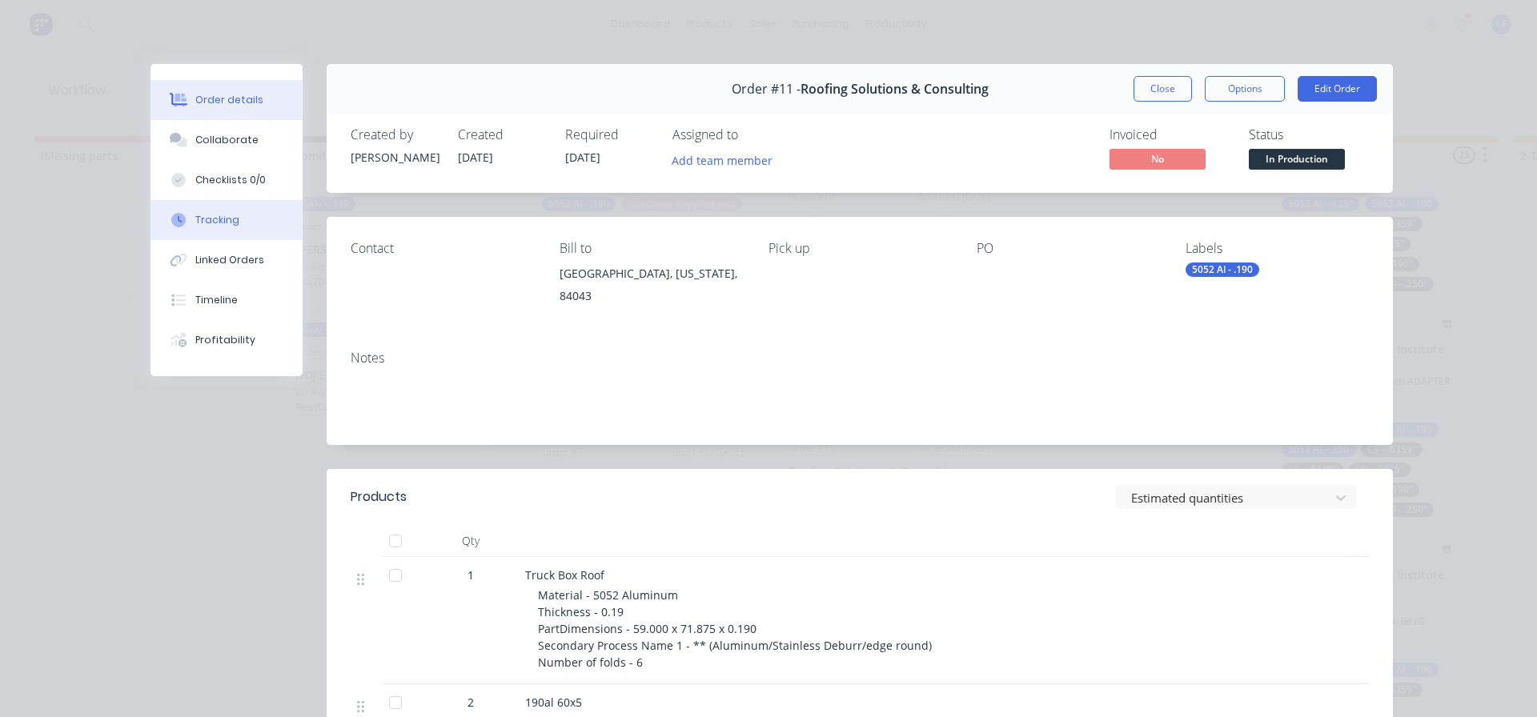
click at [186, 218] on button "Tracking" at bounding box center [226, 220] width 152 height 40
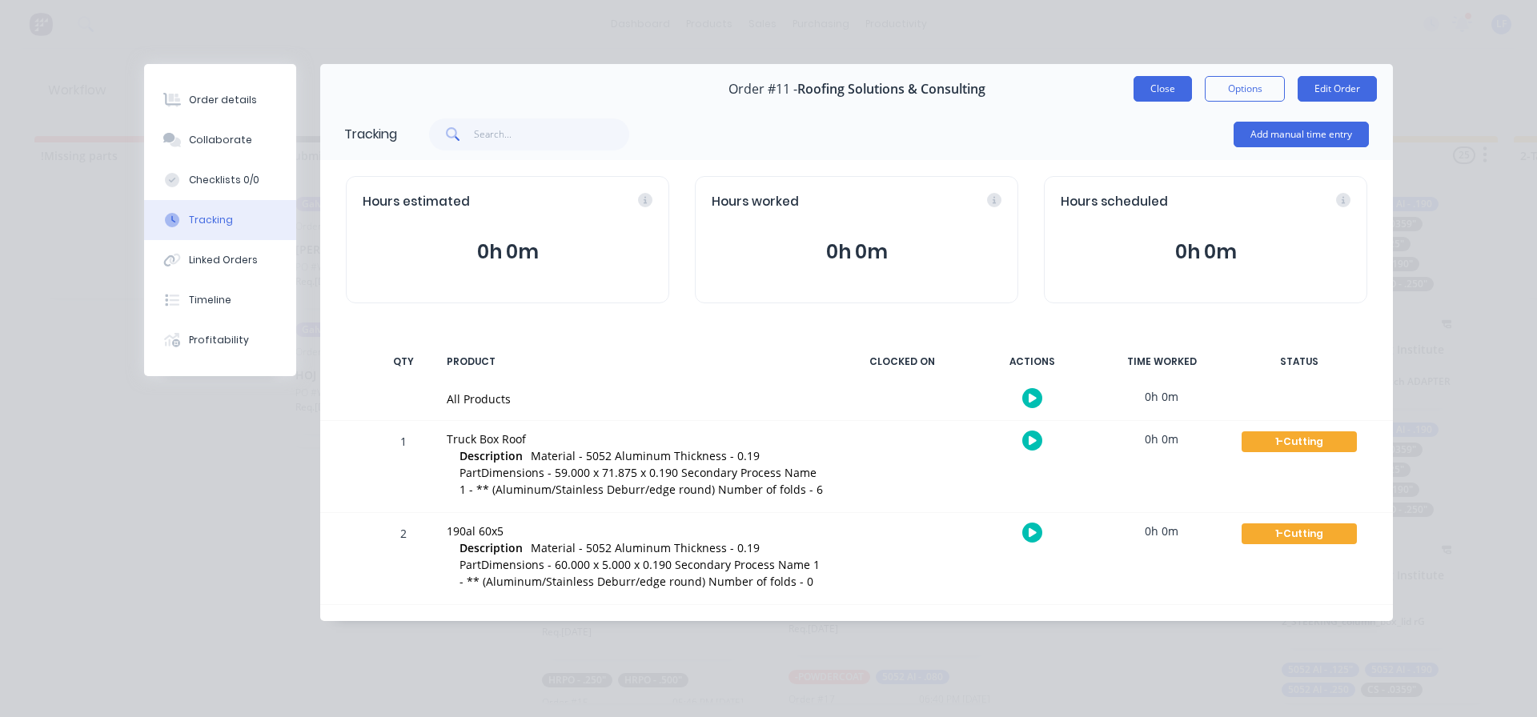
click at [1164, 86] on button "Close" at bounding box center [1162, 89] width 58 height 26
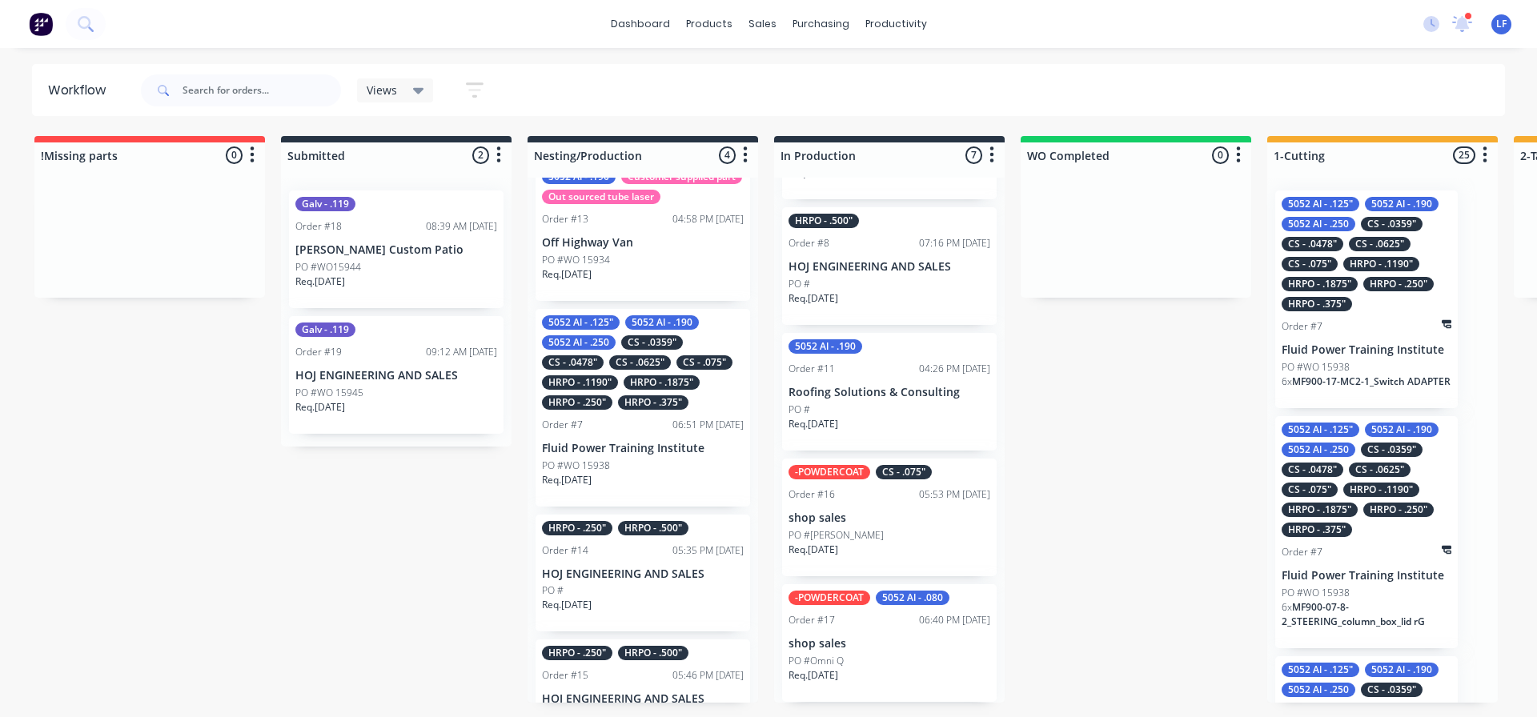
scroll to position [0, 0]
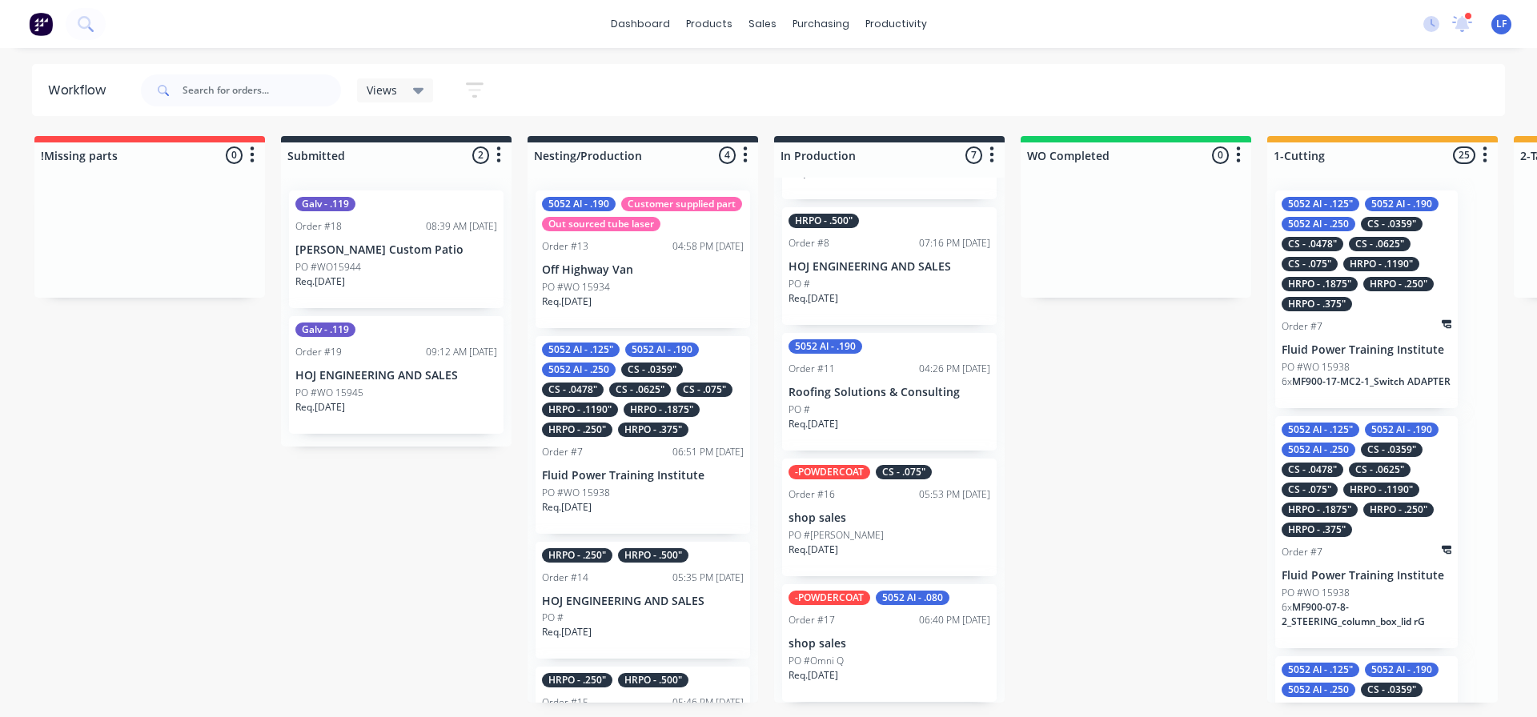
click at [587, 277] on p "Off Highway Van" at bounding box center [643, 270] width 202 height 14
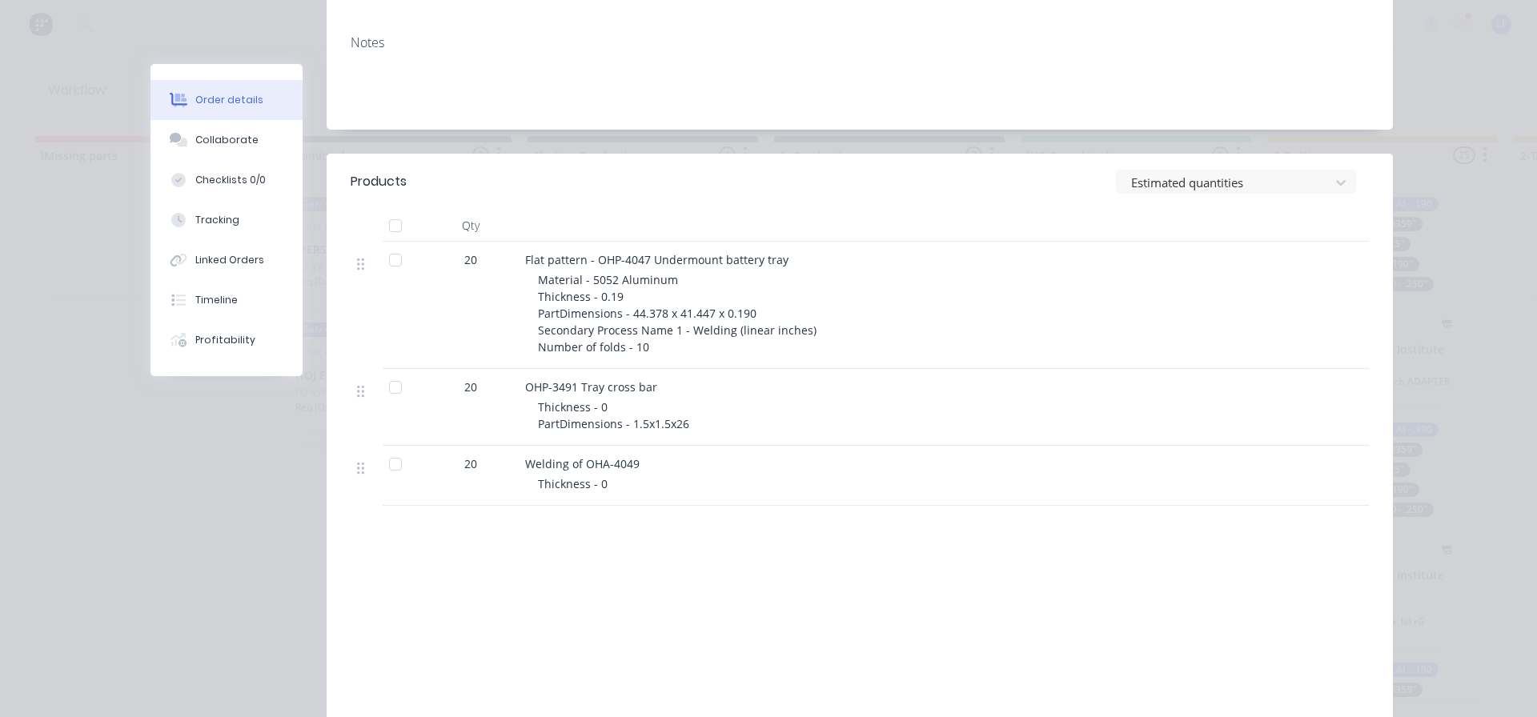
scroll to position [320, 0]
click at [210, 220] on div "Tracking" at bounding box center [217, 220] width 44 height 14
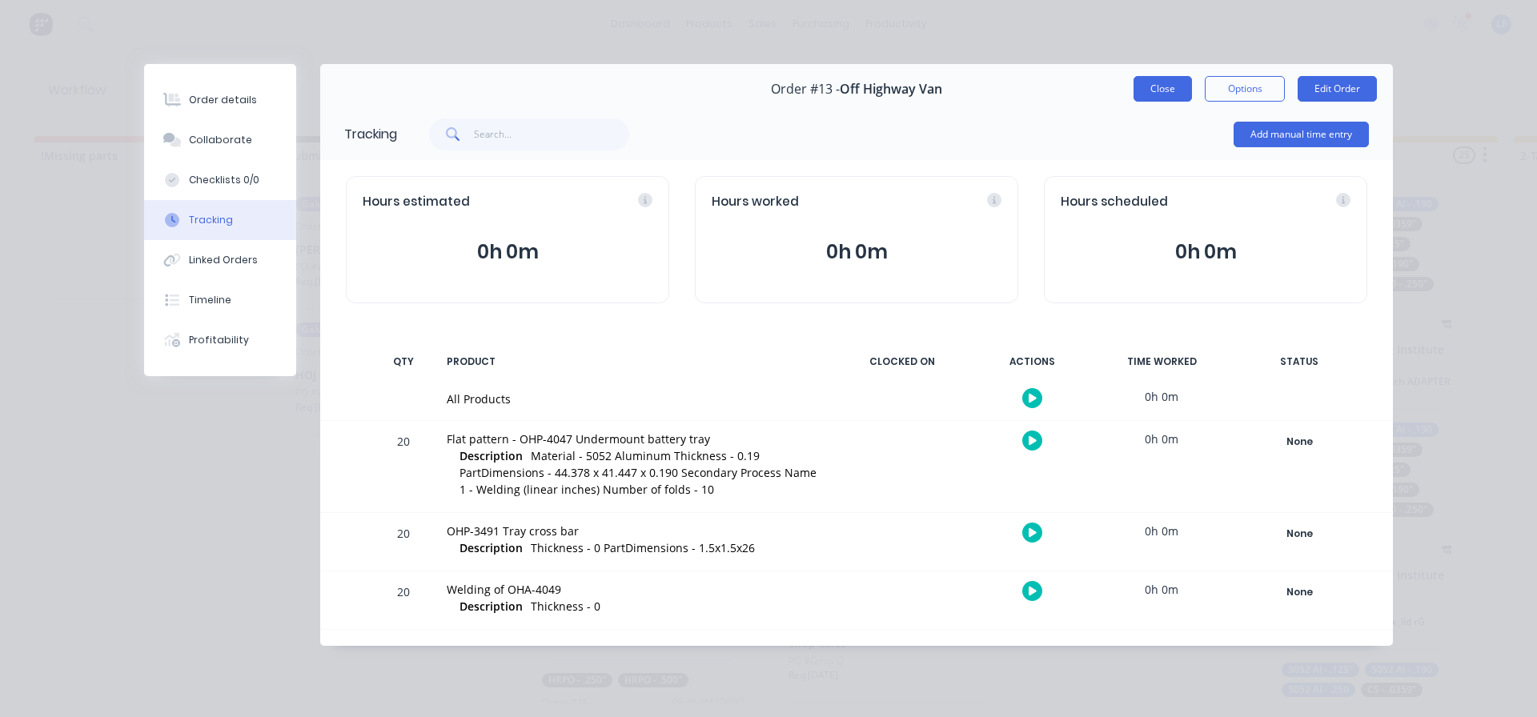
click at [1163, 89] on button "Close" at bounding box center [1162, 89] width 58 height 26
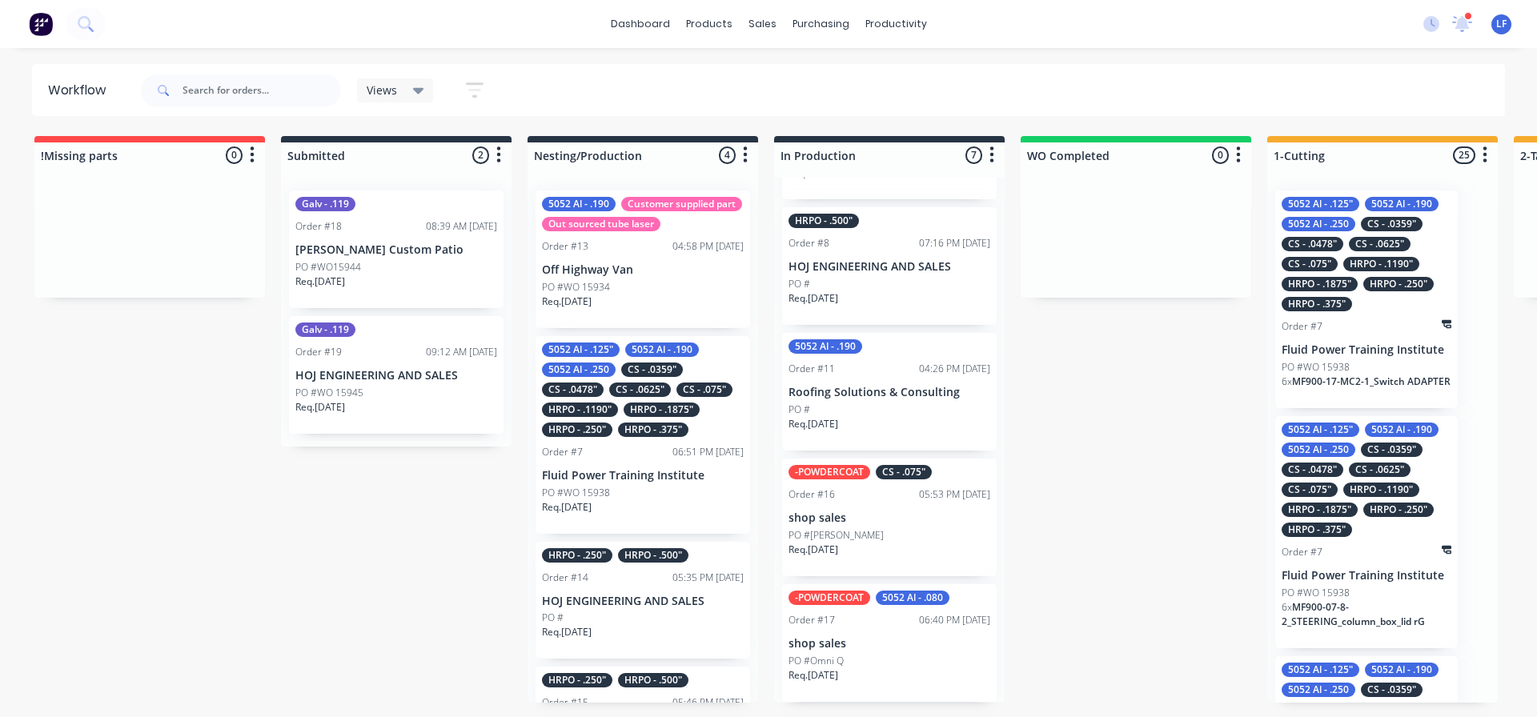
click at [609, 277] on p "Off Highway Van" at bounding box center [643, 270] width 202 height 14
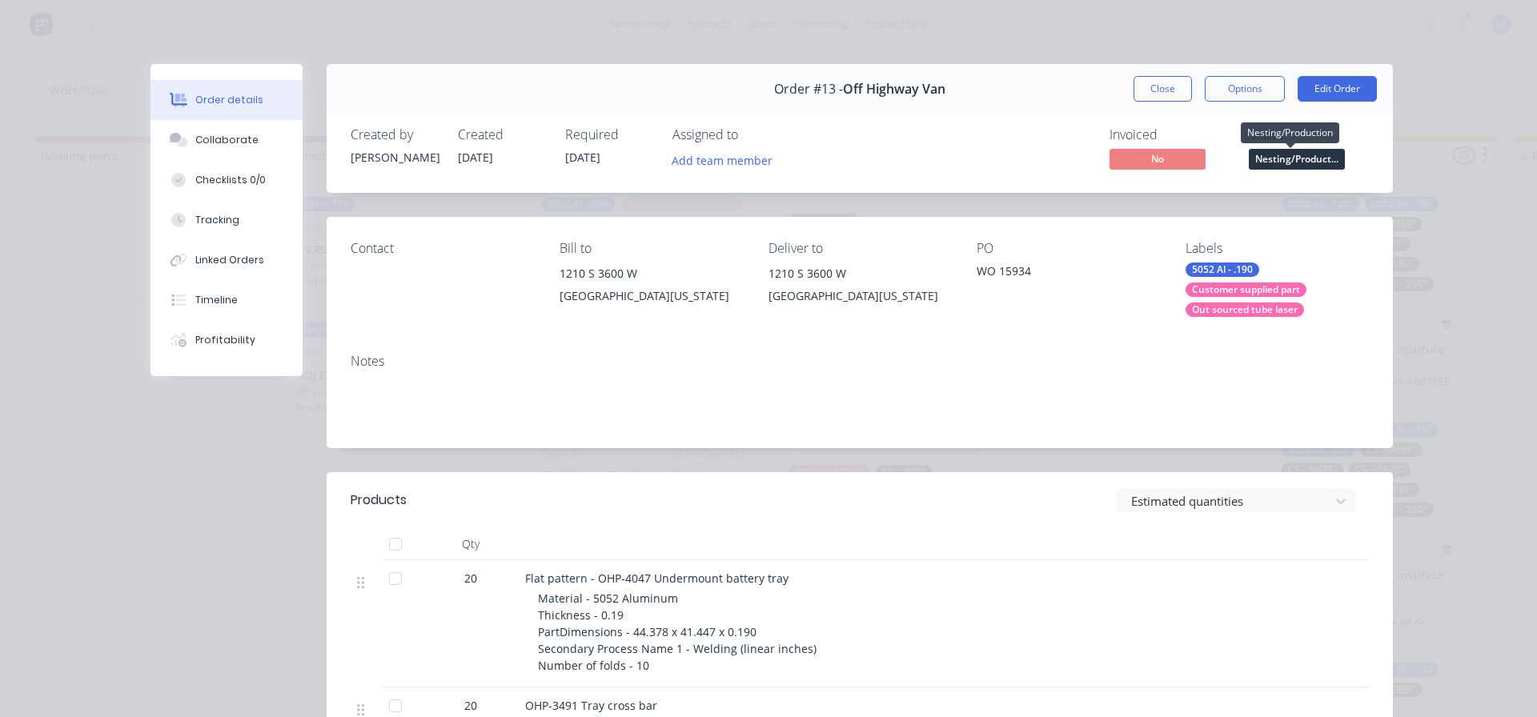
click at [1309, 158] on span "Nesting/Product..." at bounding box center [1297, 159] width 96 height 20
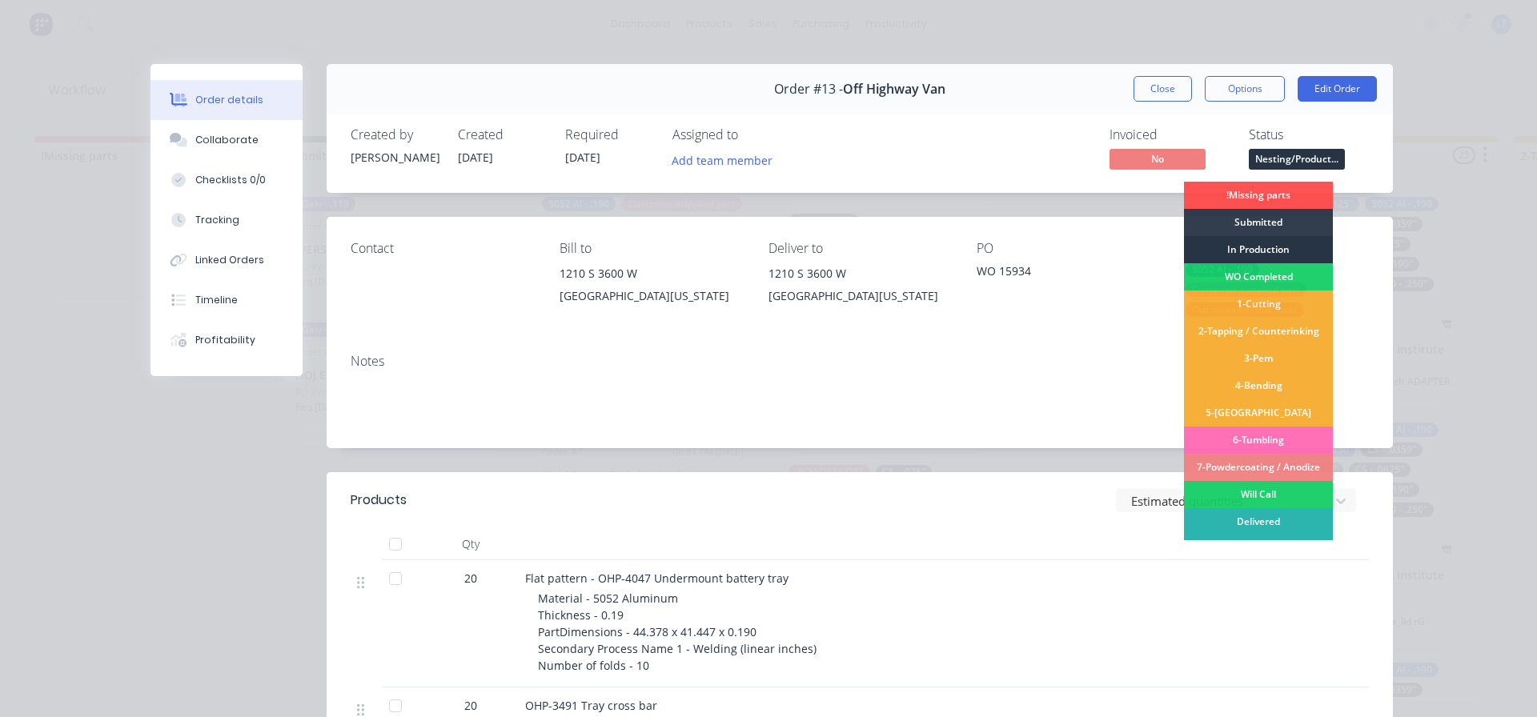
click at [1248, 249] on div "In Production" at bounding box center [1258, 249] width 149 height 27
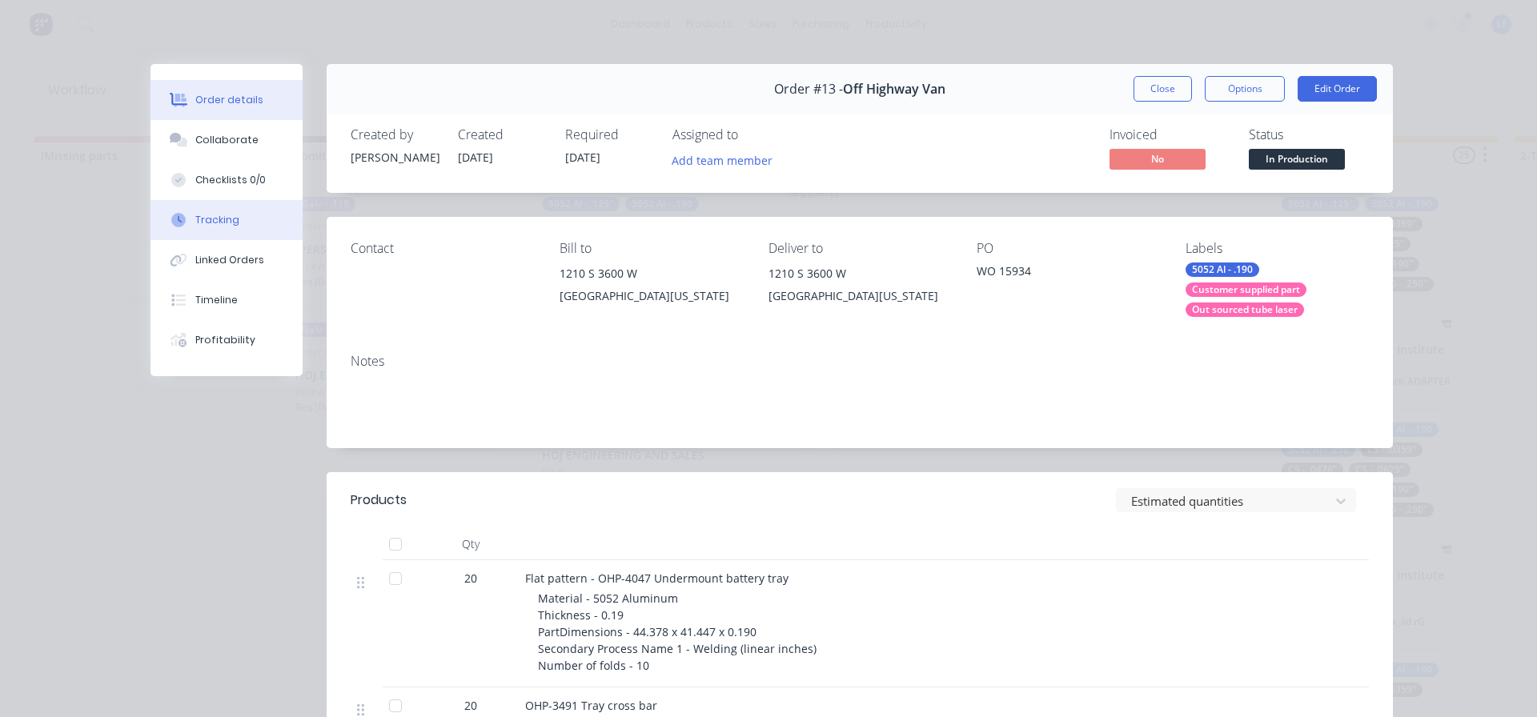
click at [202, 226] on div "Tracking" at bounding box center [217, 220] width 44 height 14
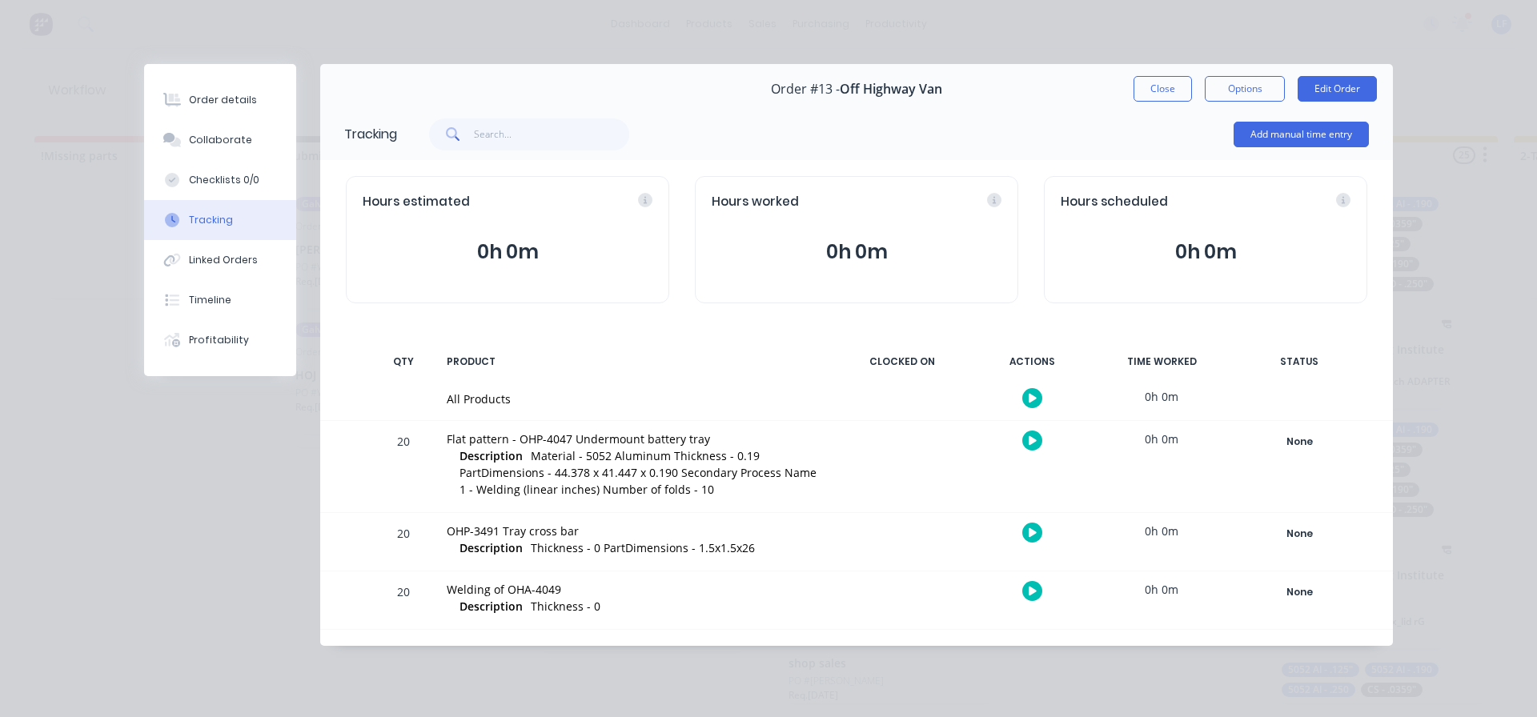
click at [1030, 437] on icon "button" at bounding box center [1032, 440] width 8 height 9
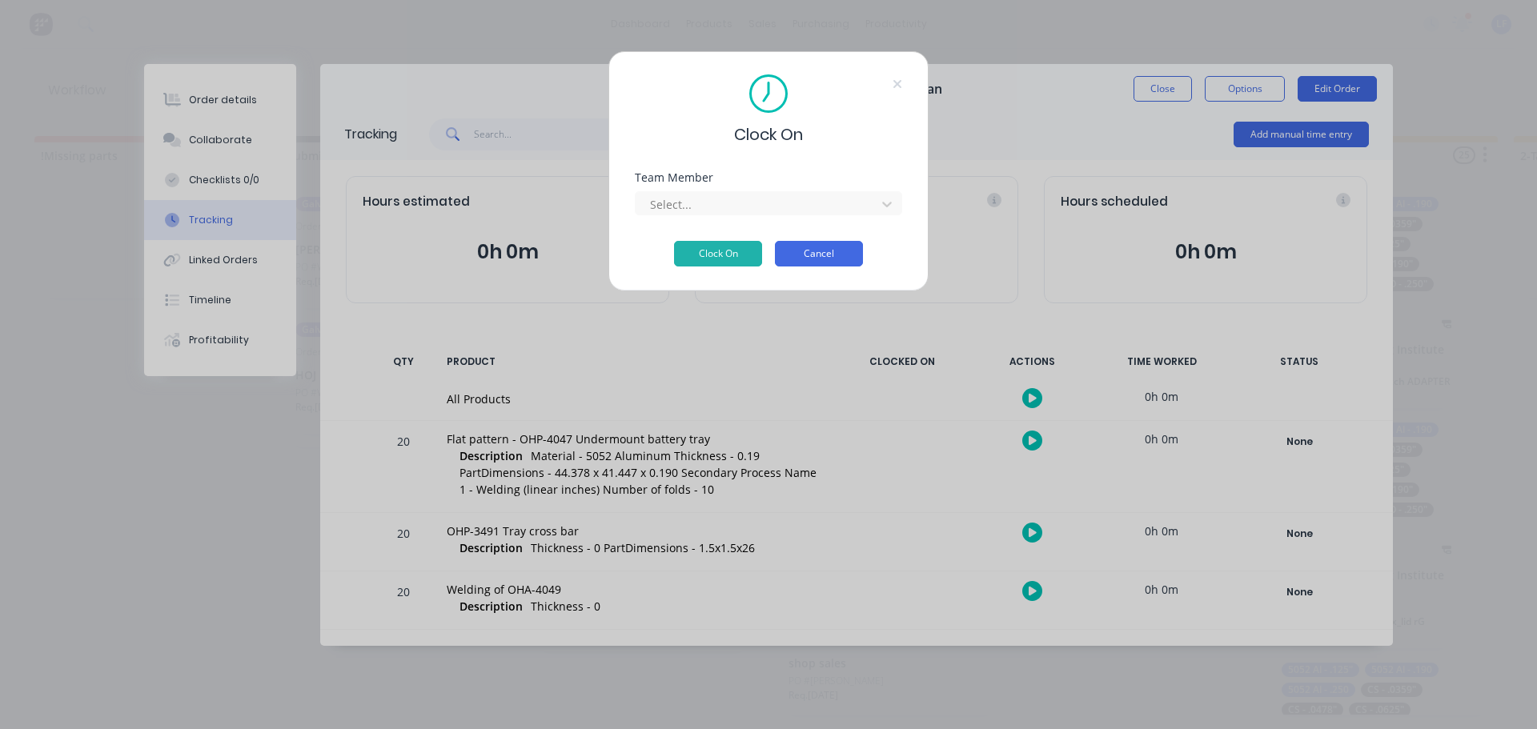
click at [830, 259] on button "Cancel" at bounding box center [819, 254] width 88 height 26
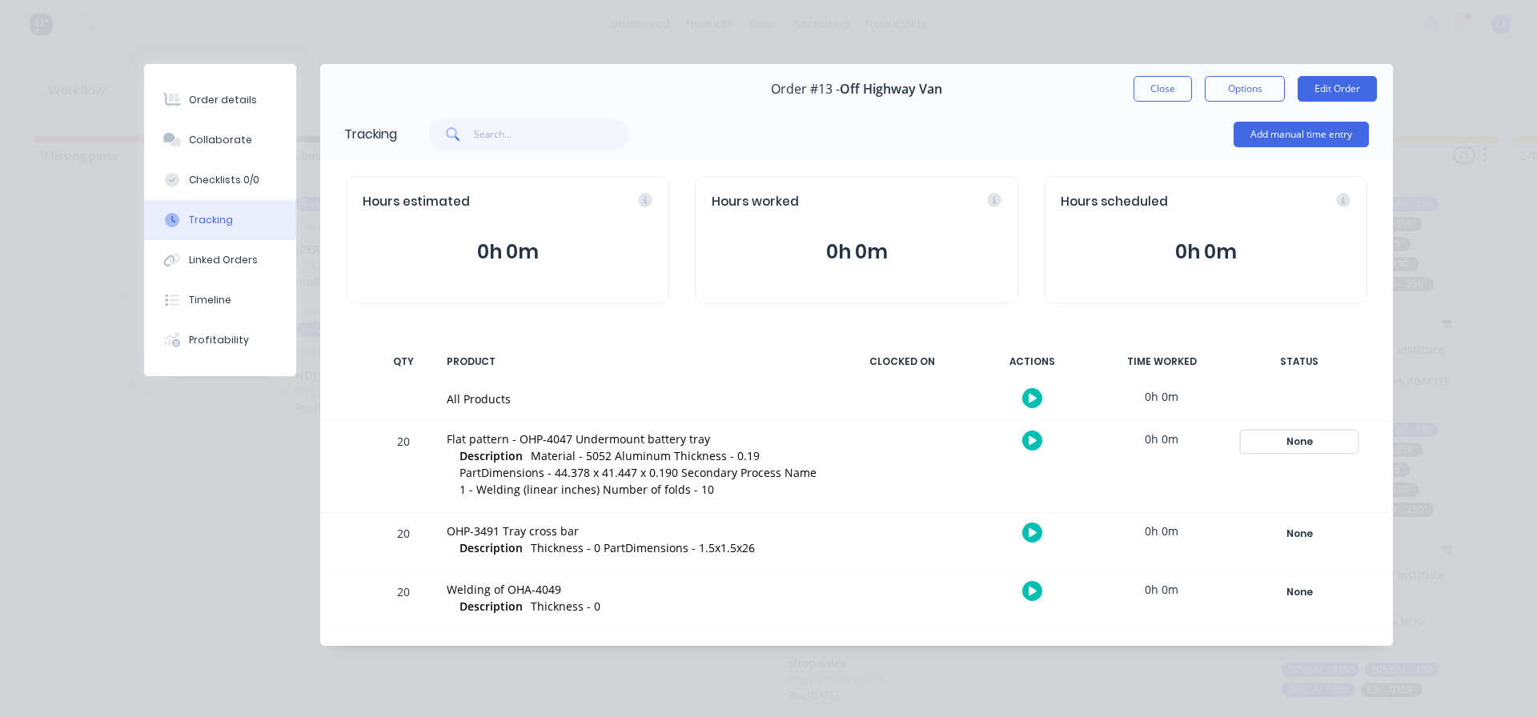
click at [1313, 451] on div "None" at bounding box center [1298, 441] width 115 height 21
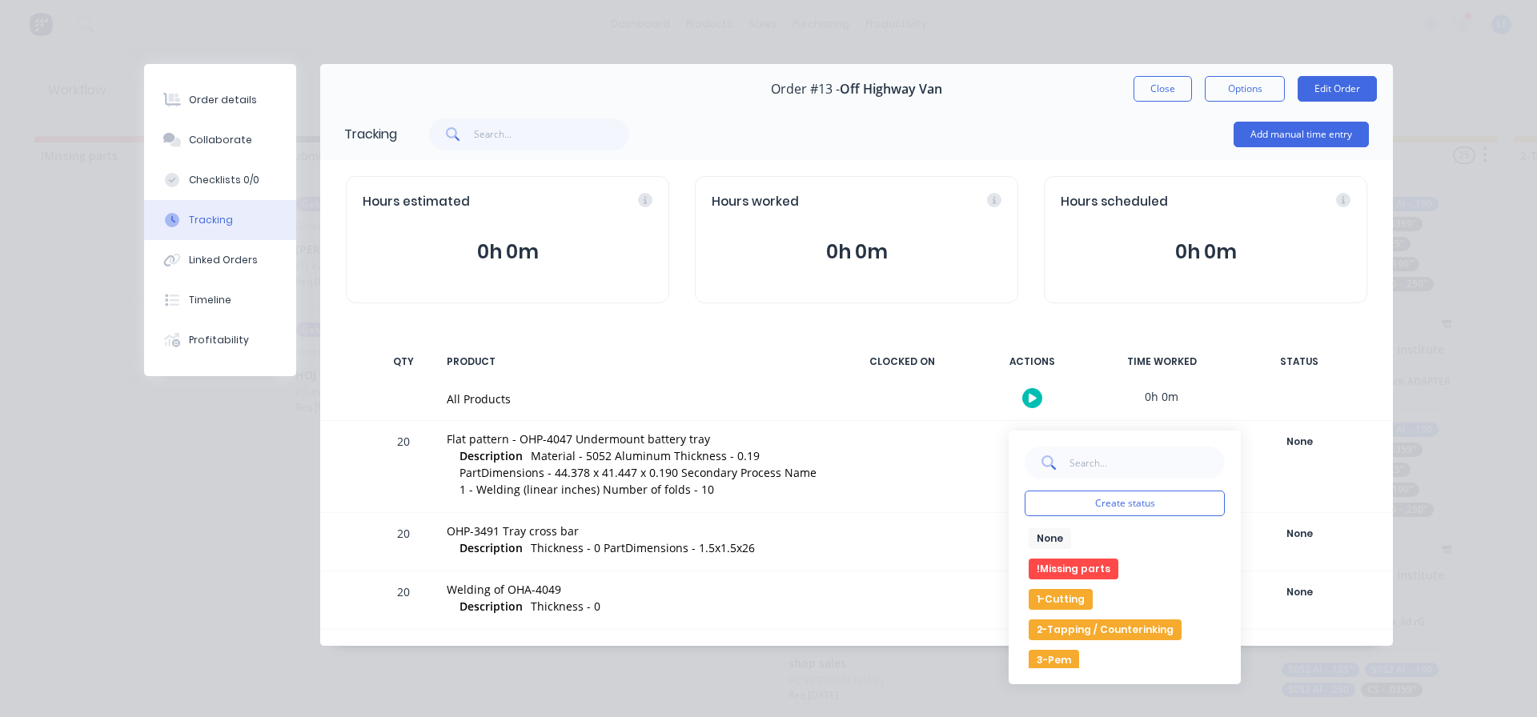
click at [1067, 602] on button "1-Cutting" at bounding box center [1060, 599] width 64 height 21
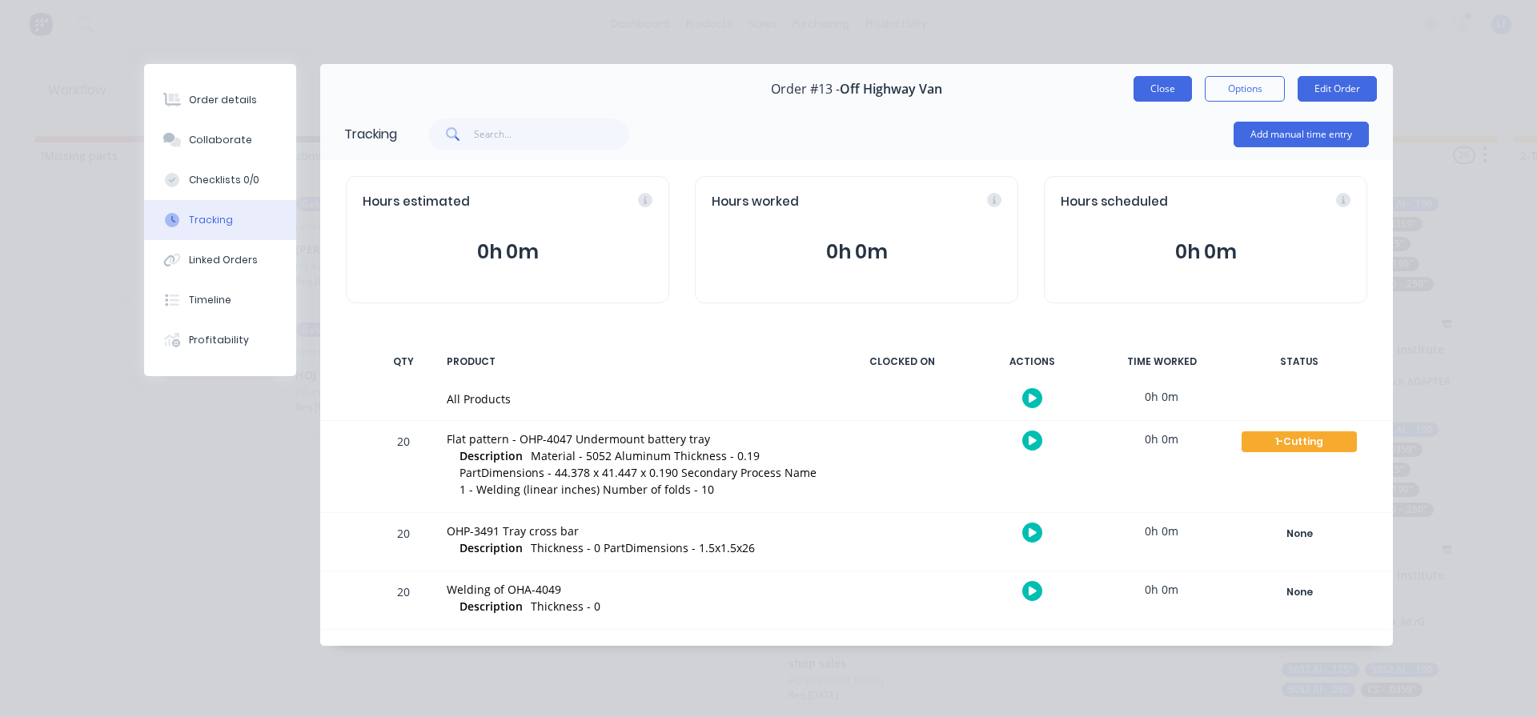
click at [1164, 89] on button "Close" at bounding box center [1162, 89] width 58 height 26
